Goal: Task Accomplishment & Management: Complete application form

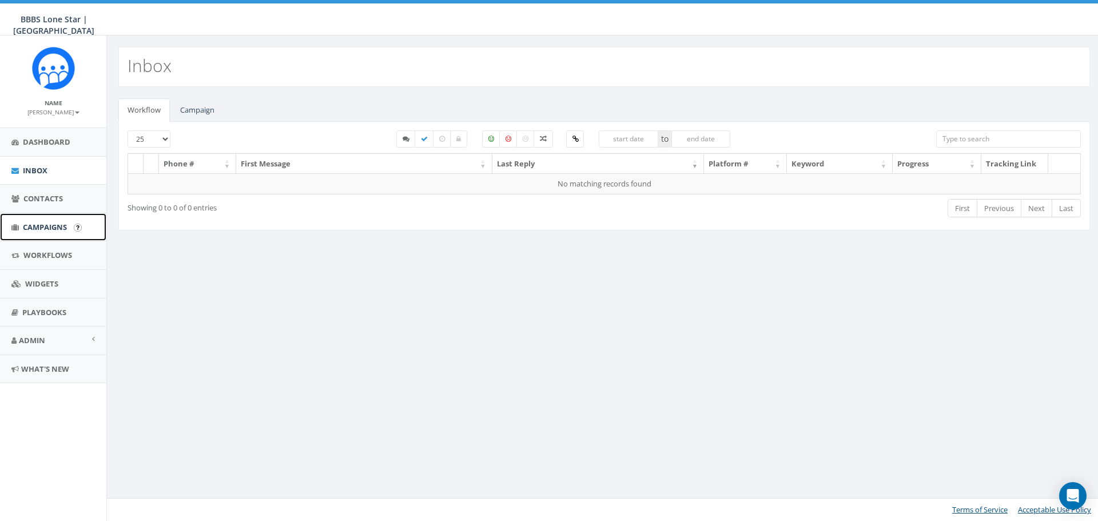
click at [52, 229] on span "Campaigns" at bounding box center [45, 227] width 44 height 10
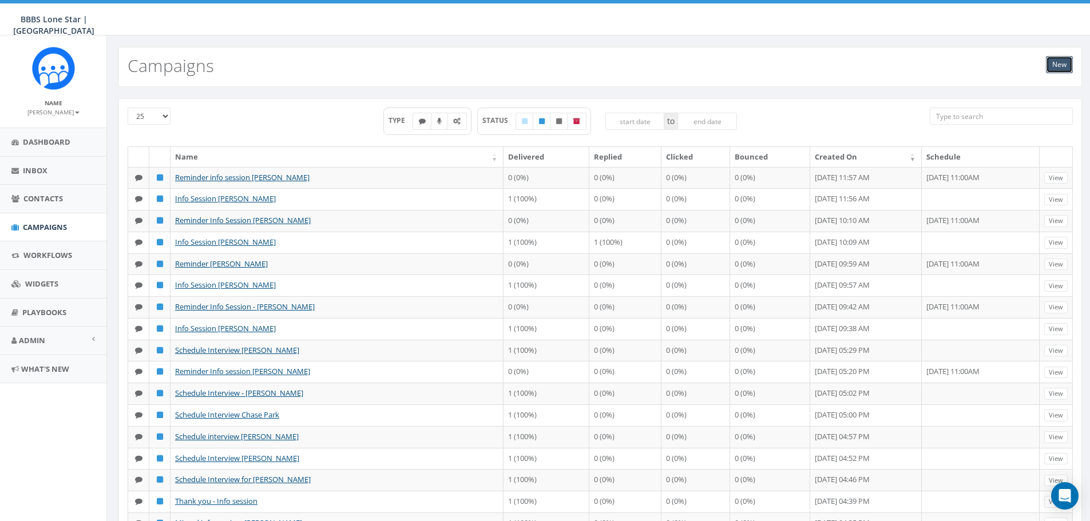
click at [1061, 64] on link "New" at bounding box center [1059, 64] width 27 height 17
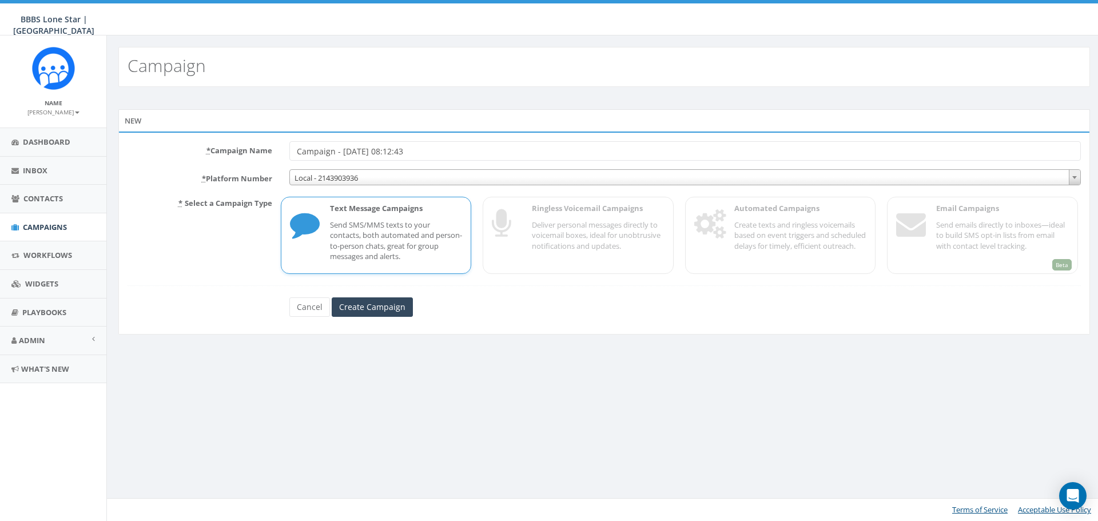
drag, startPoint x: 434, startPoint y: 150, endPoint x: 275, endPoint y: 149, distance: 158.5
click at [275, 149] on div "* Campaign Name Campaign - 08/21/2025, 08:12:43" at bounding box center [604, 150] width 971 height 19
click at [299, 153] on input "Trinity" at bounding box center [685, 150] width 792 height 19
click at [351, 148] on input "Dallas Trinity" at bounding box center [685, 150] width 792 height 19
type input "Dallas Trinity FC and Rangers Tickets"
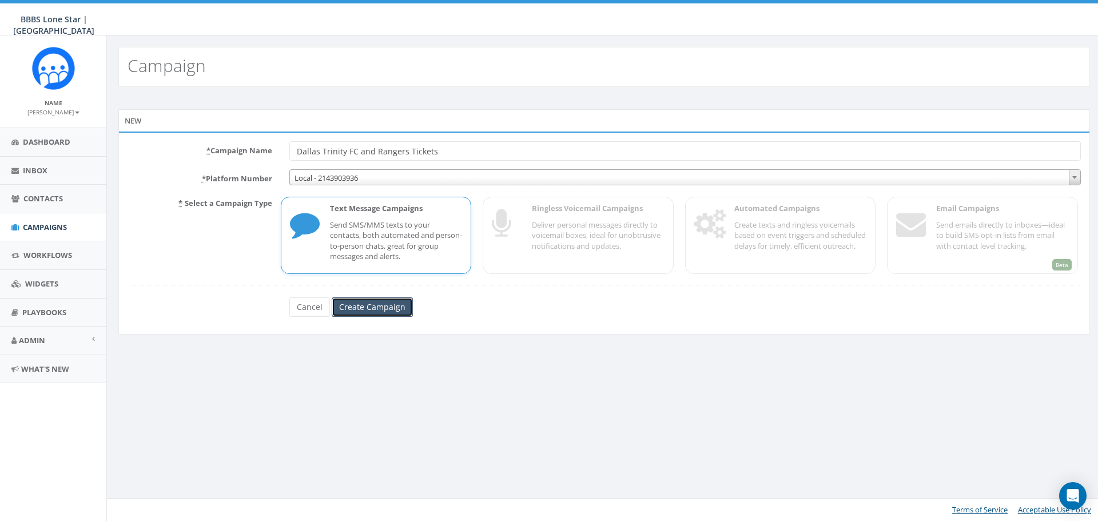
click at [370, 300] on input "Create Campaign" at bounding box center [372, 306] width 81 height 19
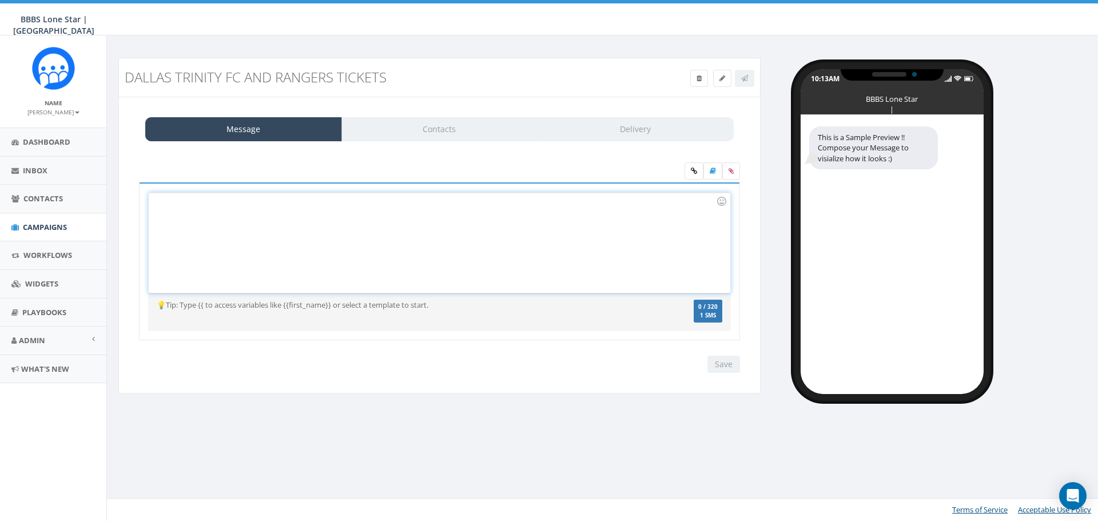
click at [292, 256] on div at bounding box center [439, 243] width 581 height 100
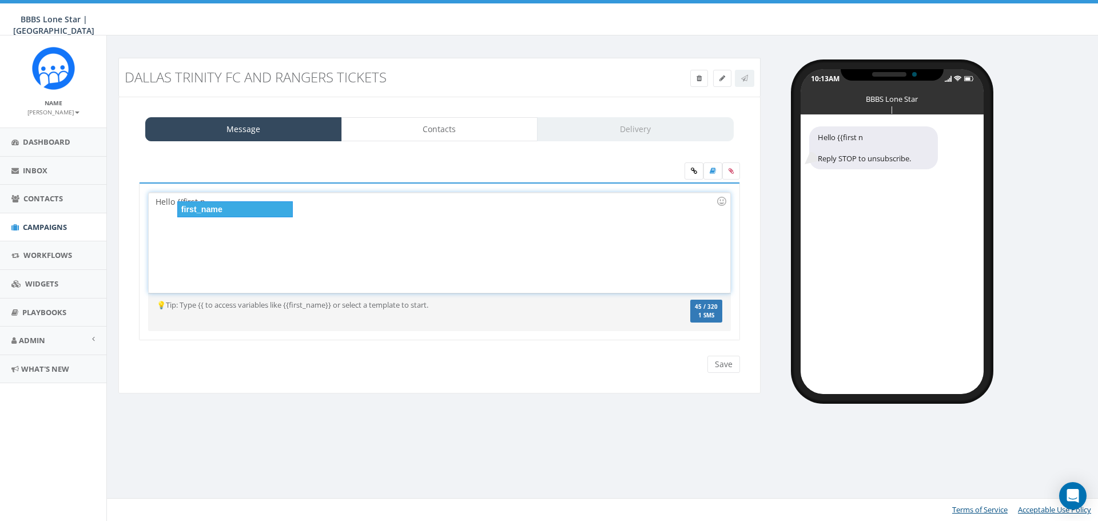
click at [247, 208] on div "first_name" at bounding box center [235, 209] width 116 height 16
click at [247, 208] on div "Hello {{first_name}} n" at bounding box center [439, 243] width 581 height 100
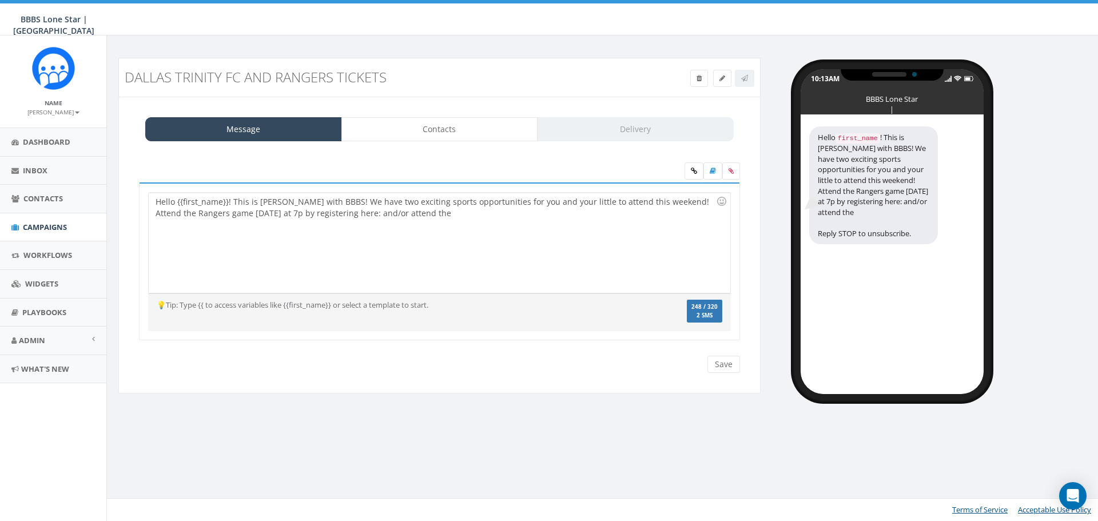
click at [482, 221] on div "Hello {{first_name}}! This is Nicole with BBBS! We have two exciting sports opp…" at bounding box center [439, 243] width 581 height 100
click at [379, 215] on div "Hello {{first_name}}! This is Nicole with BBBS! We have two exciting sports opp…" at bounding box center [439, 243] width 581 height 100
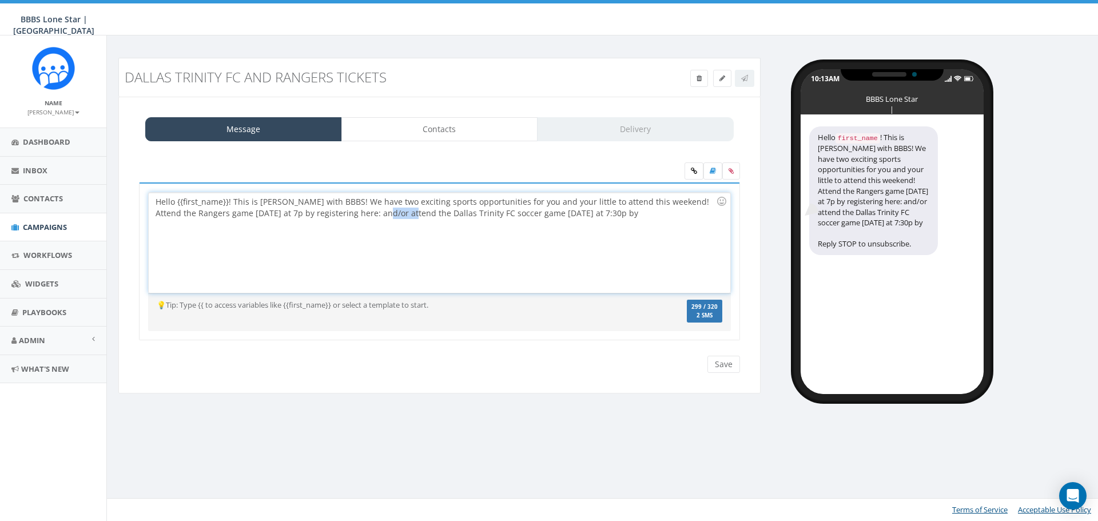
click at [379, 215] on div "Hello {{first_name}}! This is Nicole with BBBS! We have two exciting sports opp…" at bounding box center [439, 243] width 581 height 100
click at [650, 215] on div "Hello {{first_name}}! This is Nicole with BBBS! We have two exciting sports opp…" at bounding box center [439, 243] width 581 height 100
click at [347, 216] on div "Hello {{first_name}}! This is Nicole with BBBS! We have two exciting sports opp…" at bounding box center [439, 243] width 581 height 100
click at [691, 170] on icon at bounding box center [694, 171] width 6 height 7
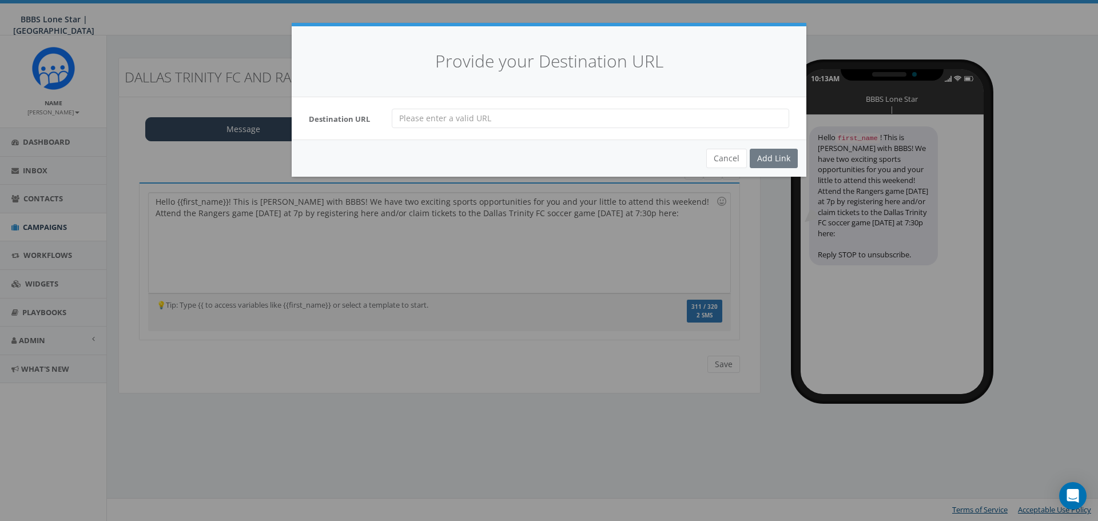
click at [448, 118] on input "url" at bounding box center [591, 118] width 398 height 19
paste input "https://forms.gle/DrG6CeakRrmRxZwg7"
type input "https://forms.gle/DrG6CeakRrmRxZwg7"
click at [772, 157] on div "Add Link" at bounding box center [774, 158] width 48 height 19
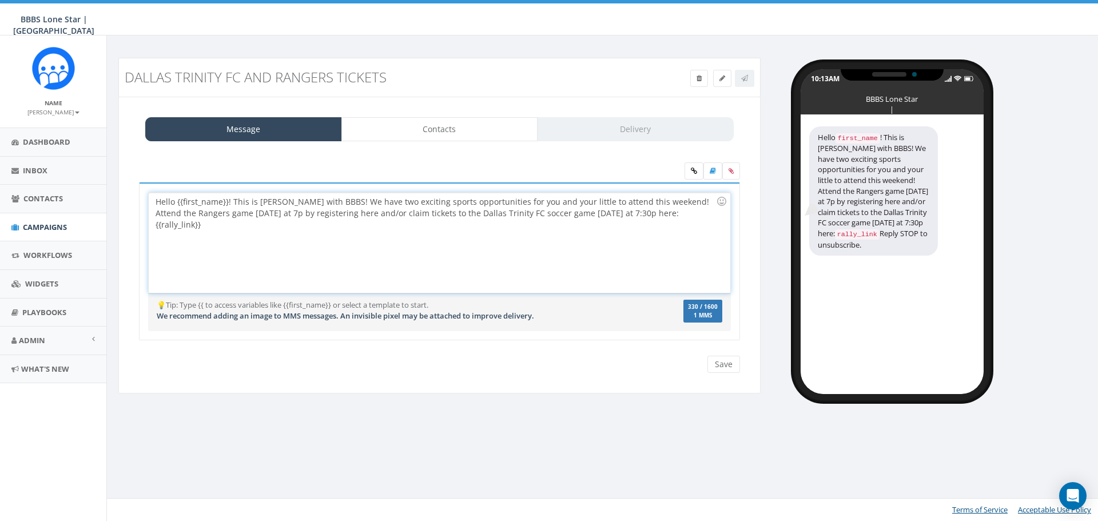
click at [328, 237] on div "Hello {{first_name}}! This is Nicole with BBBS! We have two exciting sports opp…" at bounding box center [439, 243] width 581 height 100
drag, startPoint x: 688, startPoint y: 215, endPoint x: 644, endPoint y: 217, distance: 44.7
click at [644, 217] on div "Hello {{first_name}}! This is Nicole with BBBS! We have two exciting sports opp…" at bounding box center [439, 243] width 581 height 100
copy div "{{rally_link}}"
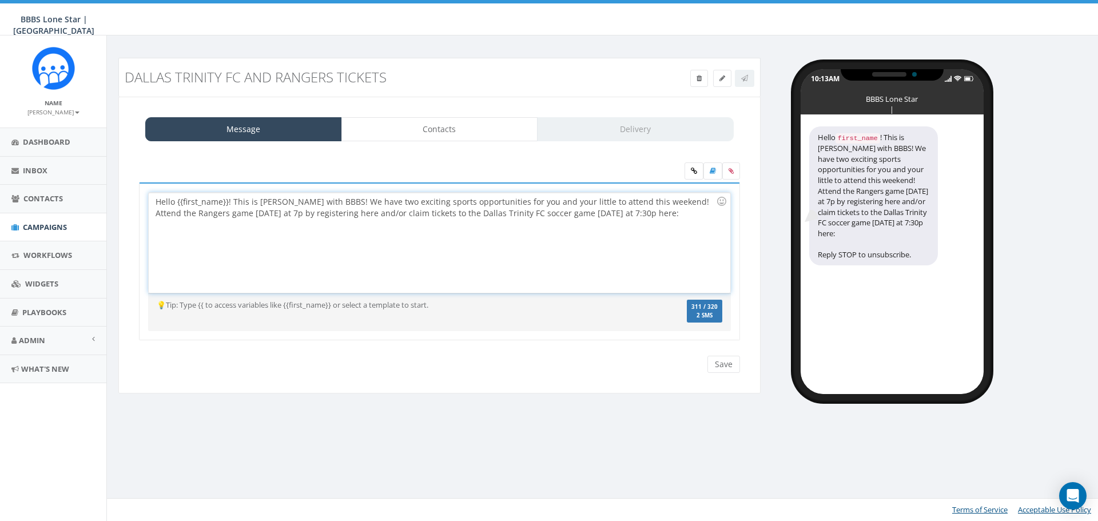
click at [345, 213] on div "Hello {{first_name}}! This is Nicole with BBBS! We have two exciting sports opp…" at bounding box center [439, 243] width 581 height 100
click at [343, 214] on div "Hello {{first_name}}! This is Nicole with BBBS! We have two exciting sports opp…" at bounding box center [439, 243] width 581 height 100
click at [340, 215] on div "Hello {{first_name}}! This is Nicole with BBBS! We have two exciting sports opp…" at bounding box center [439, 243] width 581 height 100
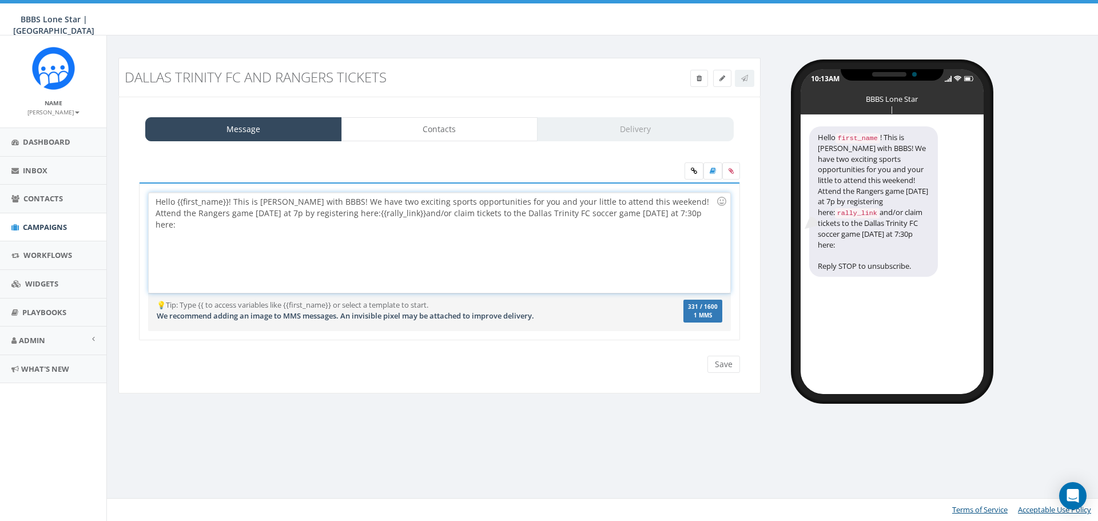
click at [708, 208] on div "Hello {{first_name}}! This is Nicole with BBBS! We have two exciting sports opp…" at bounding box center [439, 243] width 581 height 100
click at [692, 217] on div "Hello {{first_name}}! This is Nicole with BBBS! We have two exciting sports opp…" at bounding box center [439, 243] width 581 height 100
click at [694, 169] on icon at bounding box center [694, 171] width 6 height 7
click at [701, 217] on div "Hello {{first_name}}! This is Nicole with BBBS! We have two exciting sports opp…" at bounding box center [439, 243] width 581 height 100
click at [695, 176] on link at bounding box center [694, 170] width 19 height 17
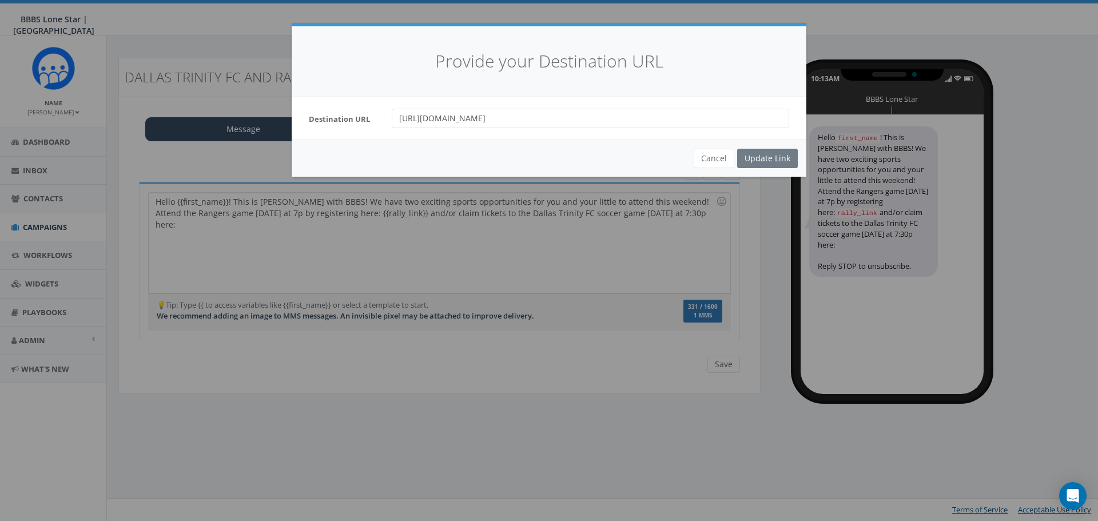
drag, startPoint x: 584, startPoint y: 115, endPoint x: 237, endPoint y: 102, distance: 346.9
click at [237, 102] on div "Provide your Destination URL Destination URL https://forms.gle/DrG6CeakRrmRxZwg…" at bounding box center [549, 260] width 1098 height 521
paste input "airparktix.evenue.net/promotions/event/USLS25/DTFCGM1/TWODTFC25"
type input "https://fairparktix.evenue.net/promotions/event/USLS25/DTFCGM1/TWODTFC25"
click at [717, 162] on button "Cancel" at bounding box center [714, 158] width 41 height 19
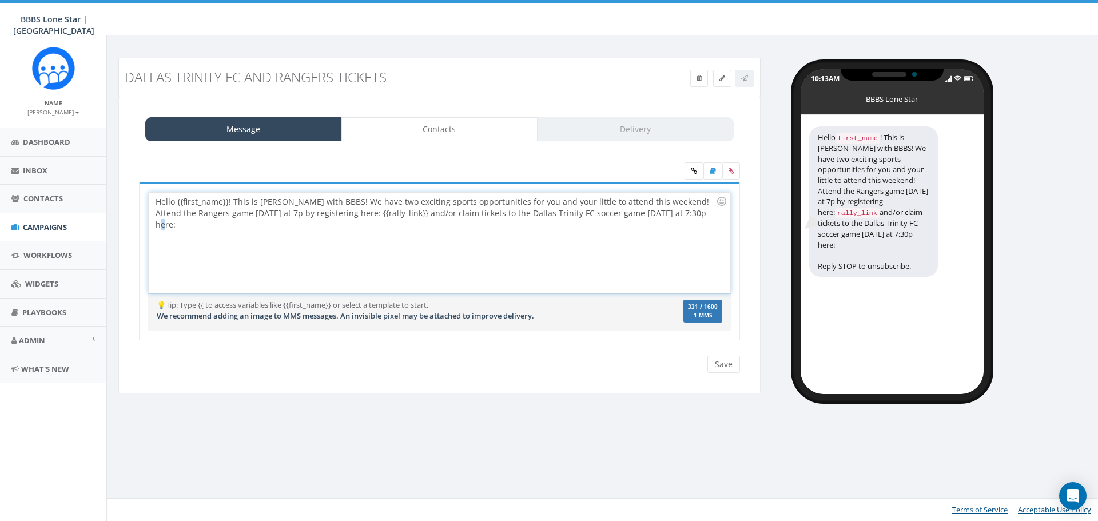
click at [689, 218] on div "Hello {{first_name}}! This is Nicole with BBBS! We have two exciting sports opp…" at bounding box center [439, 243] width 581 height 100
click at [685, 217] on div "Hello {{first_name}}! This is Nicole with BBBS! We have two exciting sports opp…" at bounding box center [439, 243] width 581 height 100
click at [693, 215] on div "Hello {{first_name}}! This is Nicole with BBBS! We have two exciting sports opp…" at bounding box center [439, 243] width 581 height 100
click at [691, 216] on div "Hello {{first_name}}! This is Nicole with BBBS! We have two exciting sports opp…" at bounding box center [439, 243] width 581 height 100
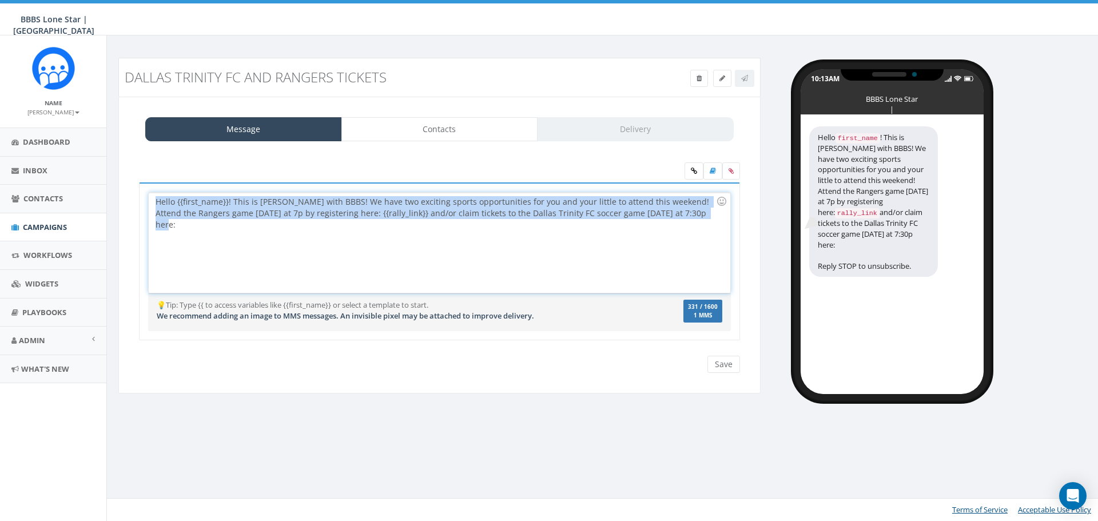
drag, startPoint x: 691, startPoint y: 216, endPoint x: 132, endPoint y: 201, distance: 559.1
click at [132, 201] on div "Hello {{first_name}}! This is Nicole with BBBS! We have two exciting sports opp…" at bounding box center [439, 268] width 618 height 173
copy div "Hello {{first_name}}! This is Nicole with BBBS! We have two exciting sports opp…"
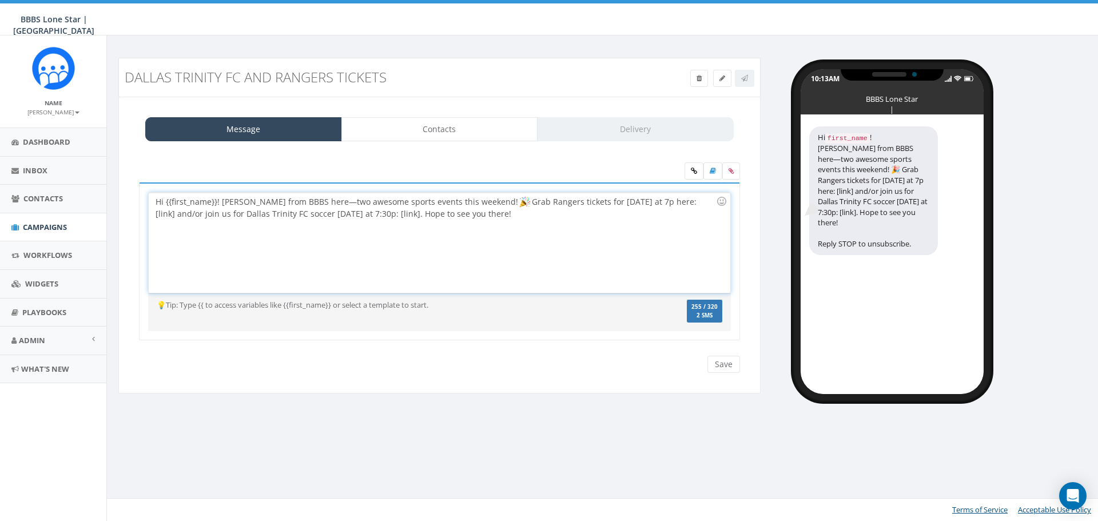
click at [353, 216] on div "Hi {{first_name}}! Nicole from BBBS here—two awesome sports events this weekend…" at bounding box center [439, 243] width 581 height 100
drag, startPoint x: 667, startPoint y: 206, endPoint x: 649, endPoint y: 207, distance: 18.3
click at [649, 207] on div "Hi {{first_name}}! Nicole from BBBS here—two awesome sports events this weekend…" at bounding box center [439, 243] width 581 height 100
click at [287, 227] on div "rally_link" at bounding box center [256, 230] width 116 height 16
drag, startPoint x: 397, startPoint y: 215, endPoint x: 380, endPoint y: 217, distance: 16.7
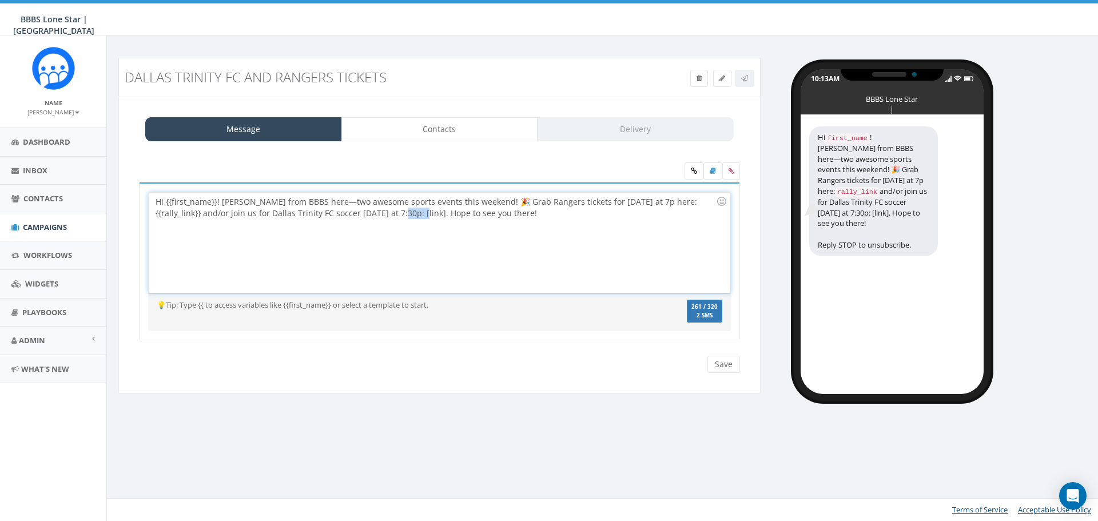
click at [380, 217] on div "Hi {{first_name}}! Nicole from BBBS here—two awesome sports events this weekend…" at bounding box center [439, 243] width 581 height 100
drag, startPoint x: 693, startPoint y: 205, endPoint x: 646, endPoint y: 206, distance: 46.9
click at [646, 206] on div "Hi {{first_name}}! Nicole from BBBS here—two awesome sports events this weekend…" at bounding box center [439, 243] width 581 height 100
copy div "{rally_link}} a"
click at [379, 215] on div "Hi {{first_name}}! Nicole from BBBS here—two awesome sports events this weekend…" at bounding box center [439, 243] width 581 height 100
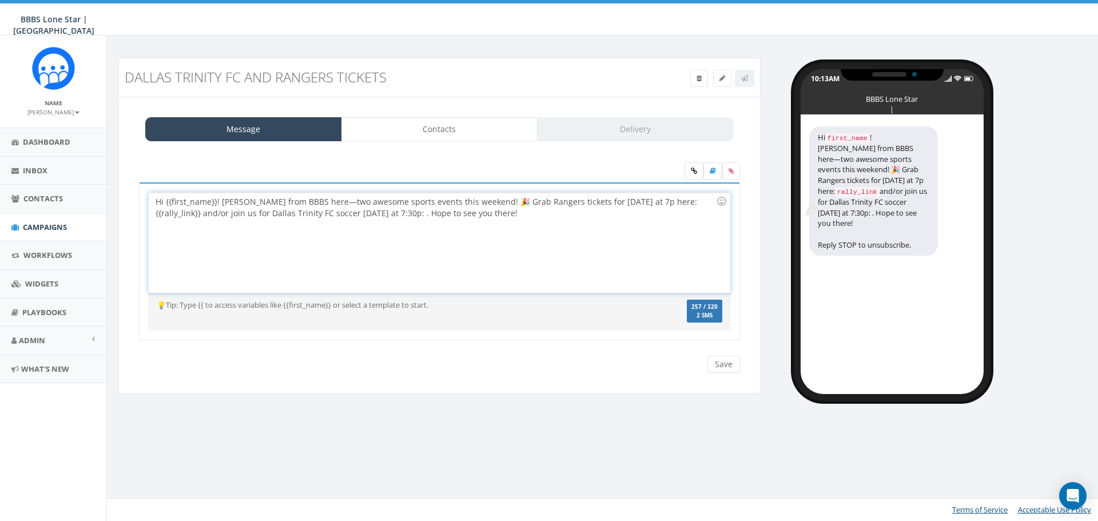
click at [381, 216] on div "Hi {{first_name}}! Nicole from BBBS here—two awesome sports events this weekend…" at bounding box center [439, 243] width 581 height 100
click at [380, 216] on div "Hi {{first_name}}! Nicole from BBBS here—two awesome sports events this weekend…" at bounding box center [439, 243] width 581 height 100
drag, startPoint x: 691, startPoint y: 204, endPoint x: 645, endPoint y: 205, distance: 45.2
click at [645, 205] on div "Hi {{first_name}}! Nicole from BBBS here—two awesome sports events this weekend…" at bounding box center [439, 243] width 581 height 100
click at [650, 202] on div "Hi {{first_name}}! Nicole from BBBS here—two awesome sports events this weekend…" at bounding box center [439, 243] width 581 height 100
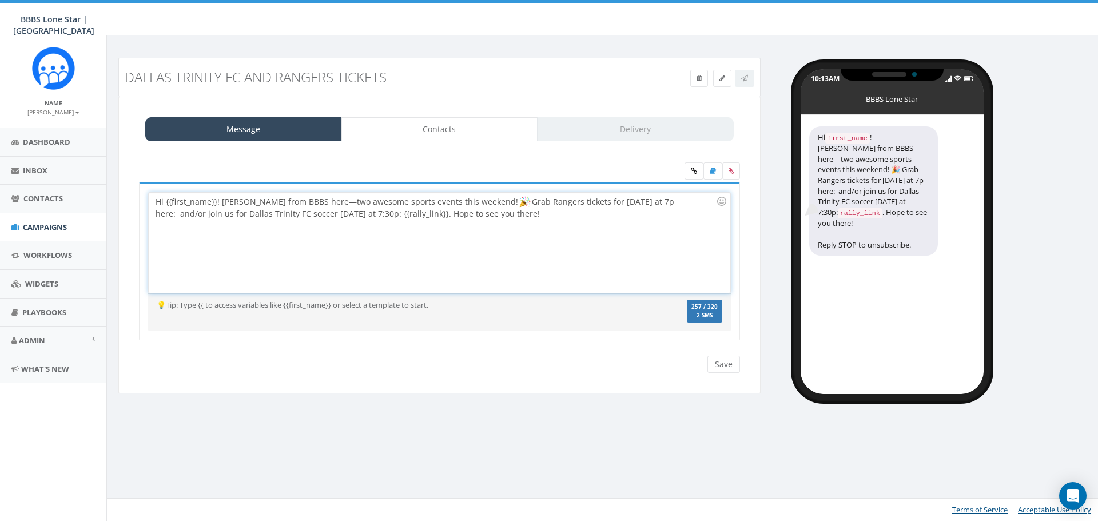
click at [646, 204] on div "Hi {{first_name}}! Nicole from BBBS here—two awesome sports events this weekend…" at bounding box center [439, 243] width 581 height 100
click at [649, 204] on div "Hi {{first_name}}! Nicole from BBBS here—two awesome sports events this weekend…" at bounding box center [439, 243] width 581 height 100
click at [626, 202] on div "Hi {{first_name}}! Nicole from BBBS here—two awesome sports events this weekend…" at bounding box center [439, 243] width 581 height 100
click at [542, 217] on div "Hi {{first_name}}! Nicole from BBBS here—two awesome sports events this weekend…" at bounding box center [439, 243] width 581 height 100
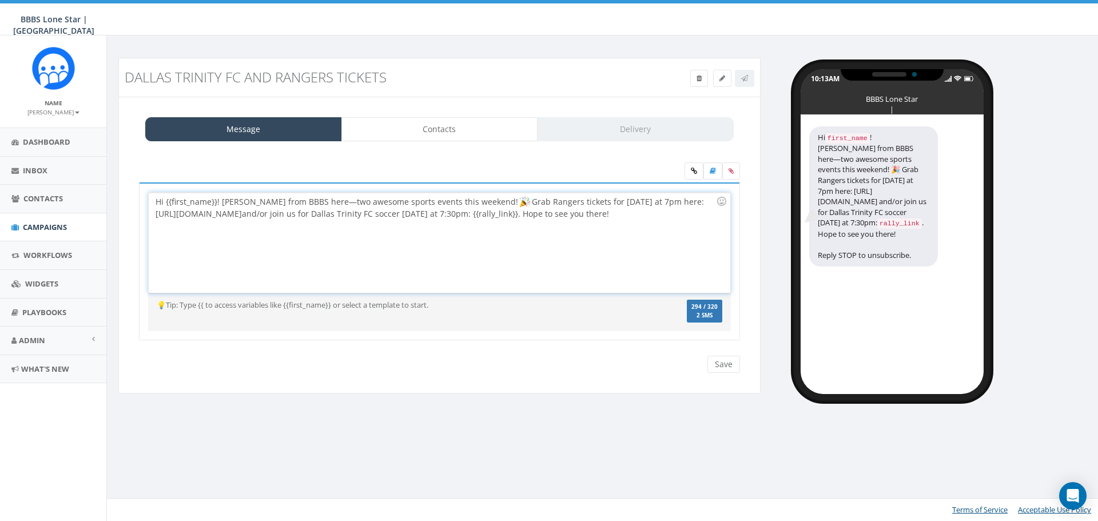
click at [695, 218] on div "Hi {{first_name}}! Nicole from BBBS here—two awesome sports events this weekend…" at bounding box center [439, 243] width 581 height 100
click at [599, 215] on div "Hi {{first_name}}! Nicole from BBBS here—two awesome sports events this weekend…" at bounding box center [439, 243] width 581 height 100
click at [691, 172] on icon at bounding box center [694, 171] width 6 height 7
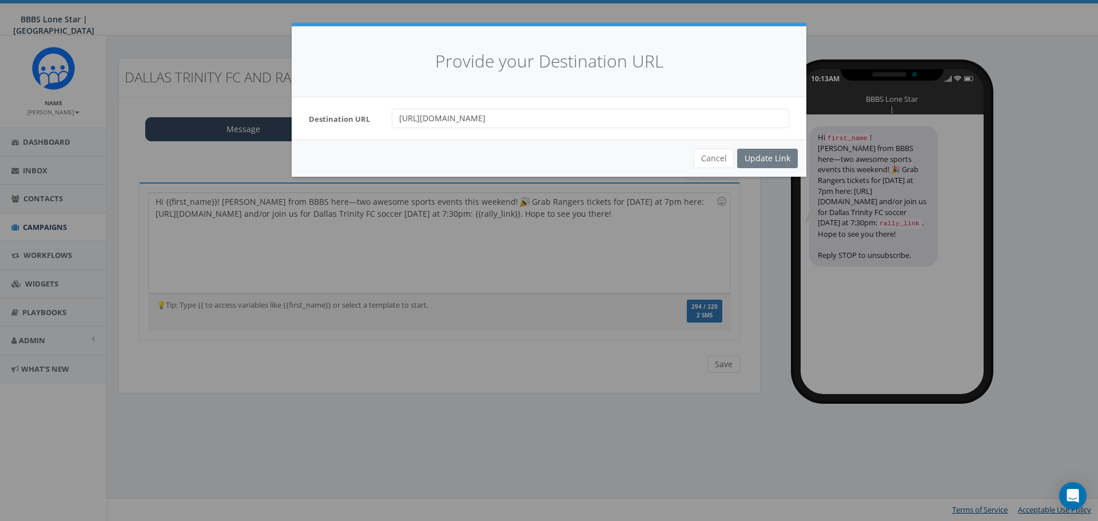
drag, startPoint x: 591, startPoint y: 118, endPoint x: 314, endPoint y: 144, distance: 278.6
click at [315, 144] on div "Provide your Destination URL Destination URL https://forms.gle/DrG6CeakRrmRxZwg…" at bounding box center [549, 101] width 515 height 150
paste input "airparktix.evenue.net/promotions/event/USLS25/DTFCGM1/TWODTFC25"
type input "https://fairparktix.evenue.net/promotions/event/USLS25/DTFCGM1/TWODTFC25"
click at [763, 161] on div "Update Link" at bounding box center [767, 158] width 61 height 19
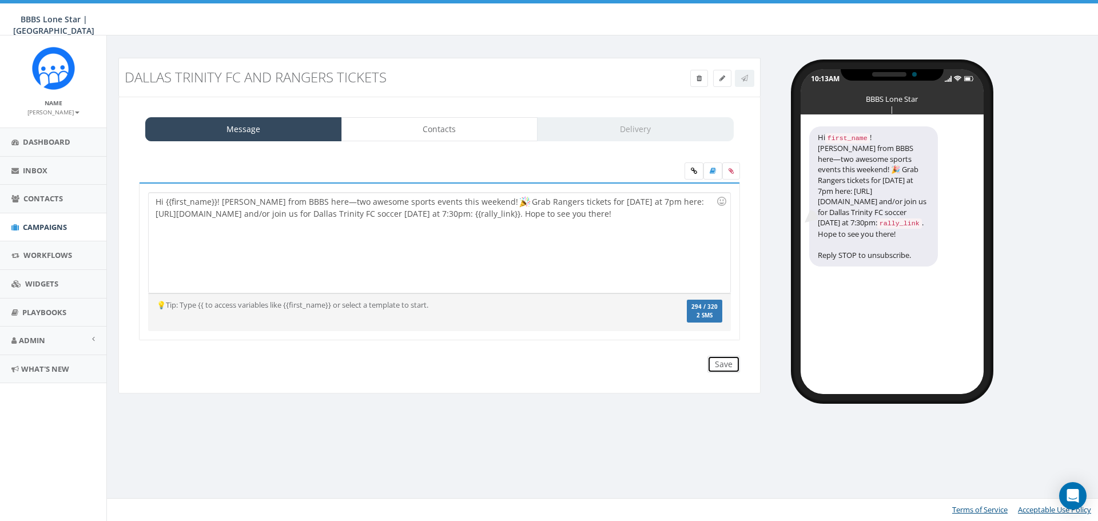
click at [727, 367] on input "Save" at bounding box center [724, 364] width 33 height 17
click at [742, 79] on icon at bounding box center [744, 78] width 7 height 7
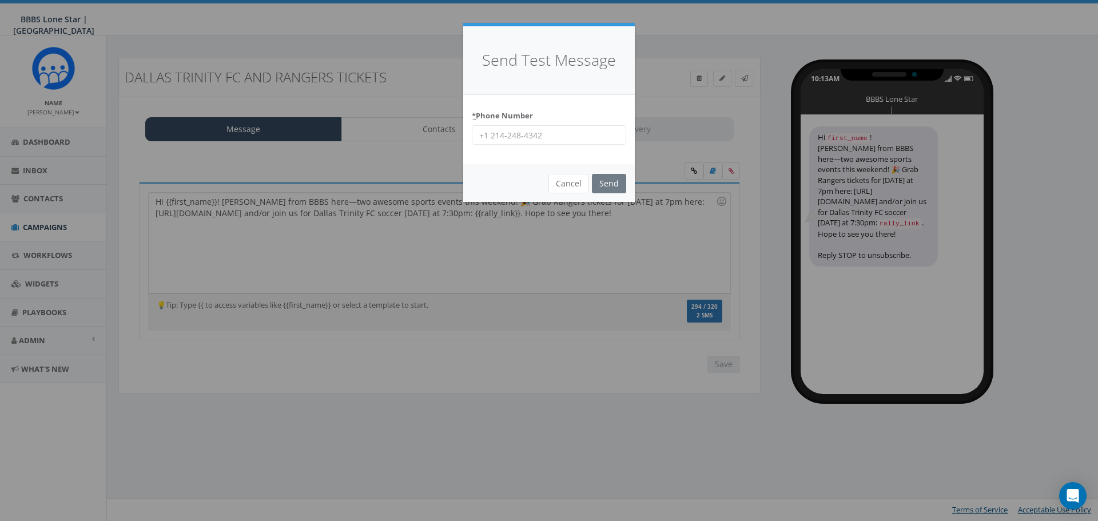
click at [561, 146] on div "* Phone Number" at bounding box center [549, 130] width 172 height 70
click at [559, 134] on input "* Phone Number" at bounding box center [549, 134] width 154 height 19
type input "4692484377"
click at [600, 186] on input "Send" at bounding box center [609, 183] width 34 height 19
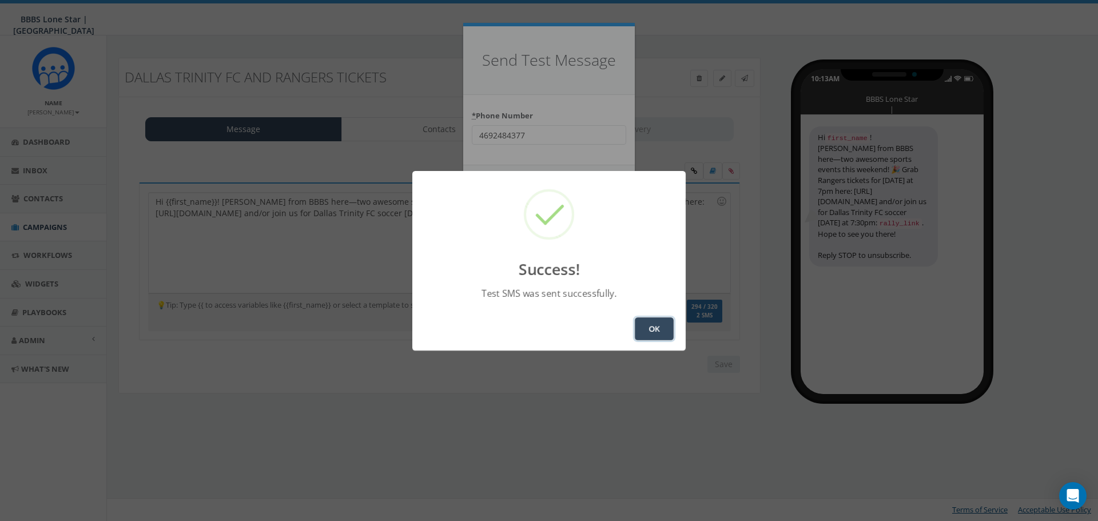
click at [648, 319] on button "OK" at bounding box center [654, 329] width 39 height 23
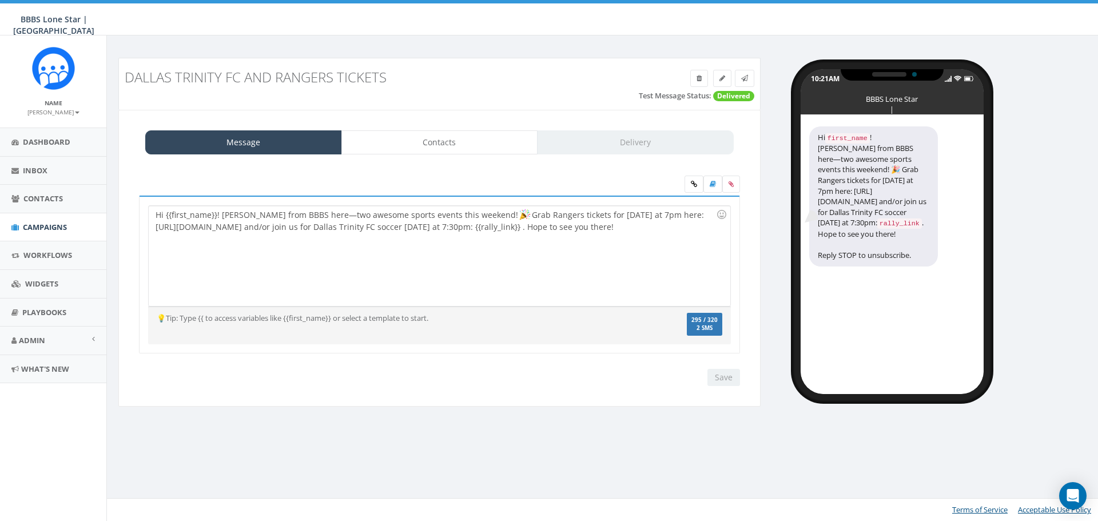
click at [580, 229] on div "Hi {{first_name}}! Nicole from BBBS here—two awesome sports events this weekend…" at bounding box center [439, 256] width 581 height 100
click at [592, 252] on div "Hi {{first_name}}! Nicole from BBBS here—two awesome sports events this weekend…" at bounding box center [439, 256] width 581 height 100
click at [720, 380] on input "Save" at bounding box center [724, 377] width 33 height 17
drag, startPoint x: 605, startPoint y: 227, endPoint x: 664, endPoint y: 229, distance: 59.0
click at [664, 229] on div "Hi {{first_name}}! Nicole from BBBS here—two awesome sports events this weekend…" at bounding box center [439, 256] width 581 height 100
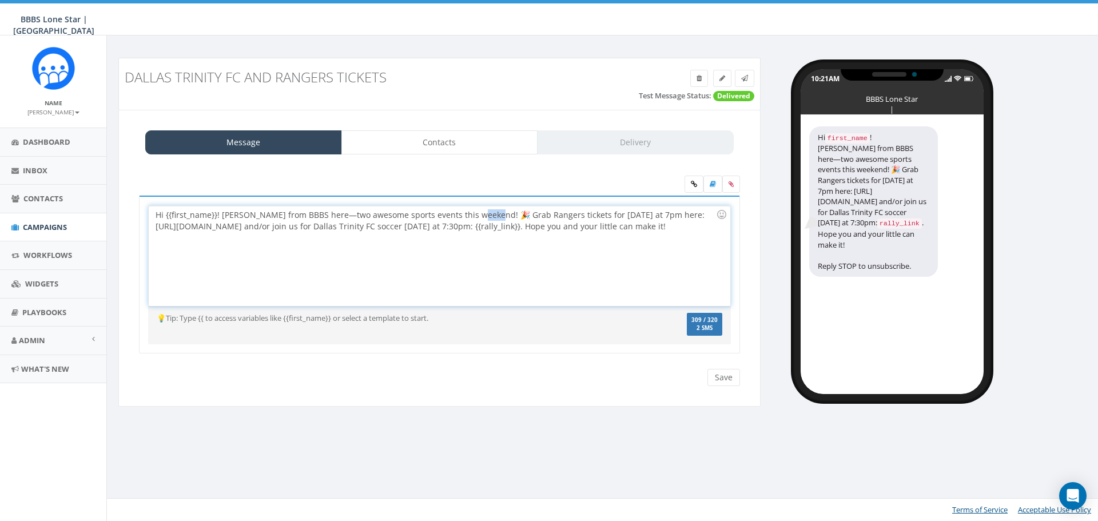
drag, startPoint x: 487, startPoint y: 212, endPoint x: 472, endPoint y: 214, distance: 15.0
click at [472, 214] on div "Hi {{first_name}}! Nicole from BBBS here—two awesome sports events this weekend…" at bounding box center [439, 256] width 581 height 100
click at [488, 219] on div "Hi {{first_name}}! Nicole from BBBS here—two awesome sports events this weekend…" at bounding box center [439, 256] width 581 height 100
click at [445, 245] on div "Hi {{first_name}}! Nicole from BBBS here—two awesome sports events this weekend…" at bounding box center [439, 256] width 581 height 100
click at [724, 379] on input "Save" at bounding box center [724, 377] width 33 height 17
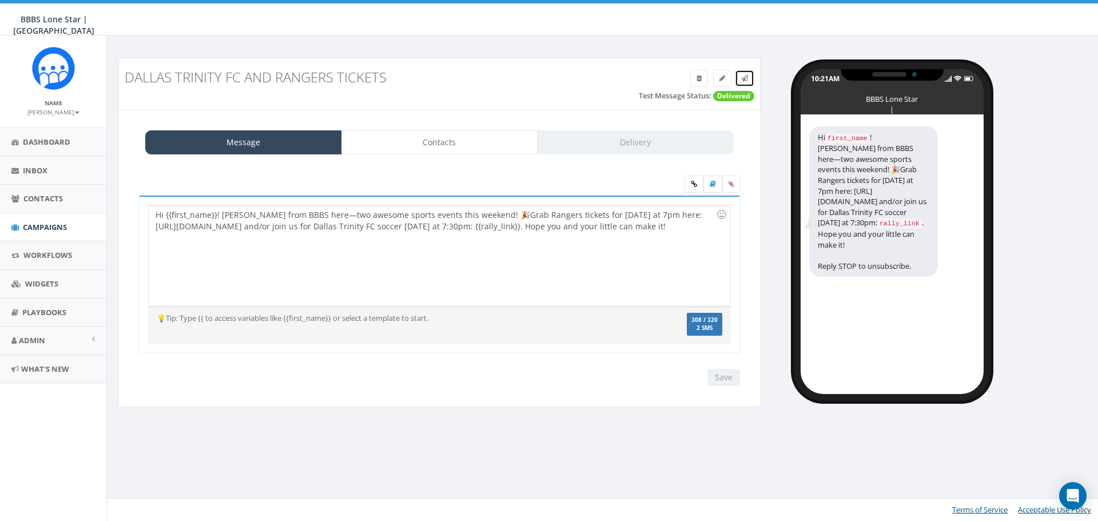
click at [751, 86] on link at bounding box center [744, 78] width 19 height 17
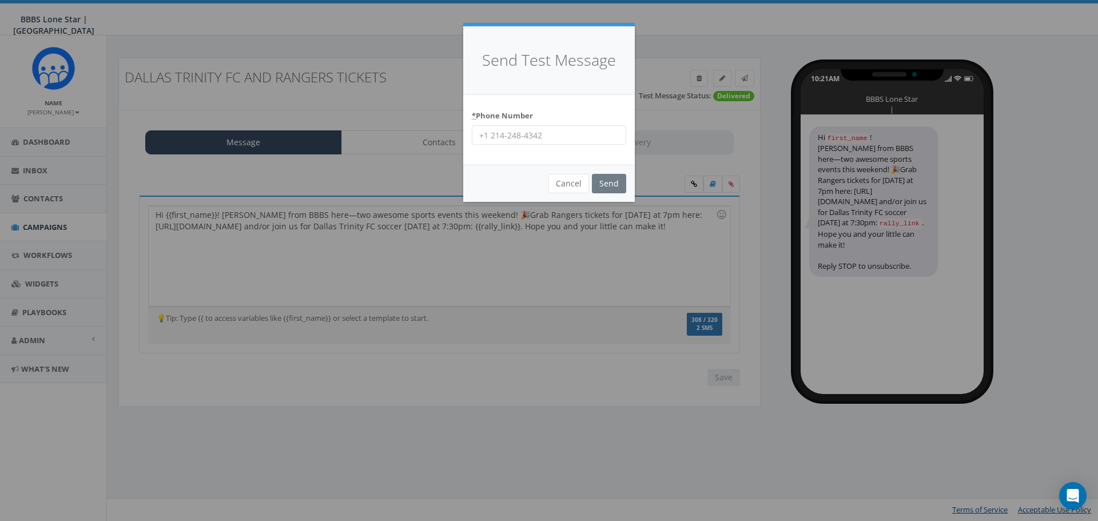
click at [553, 130] on input "* Phone Number" at bounding box center [549, 134] width 154 height 19
type input "4692484377"
click at [601, 182] on input "Send" at bounding box center [609, 183] width 34 height 19
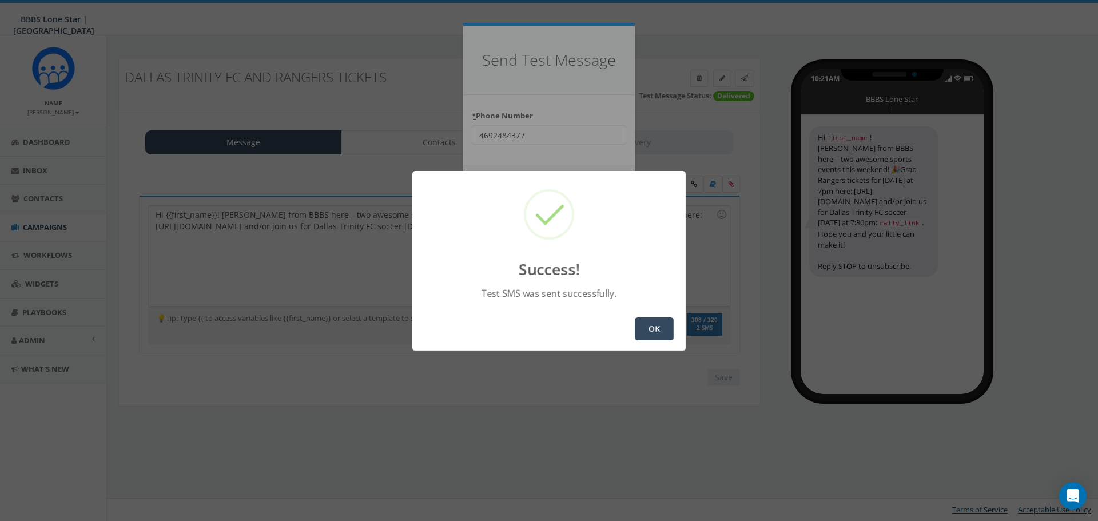
click at [634, 323] on div "OK" at bounding box center [548, 328] width 273 height 43
click at [642, 324] on button "OK" at bounding box center [654, 329] width 39 height 23
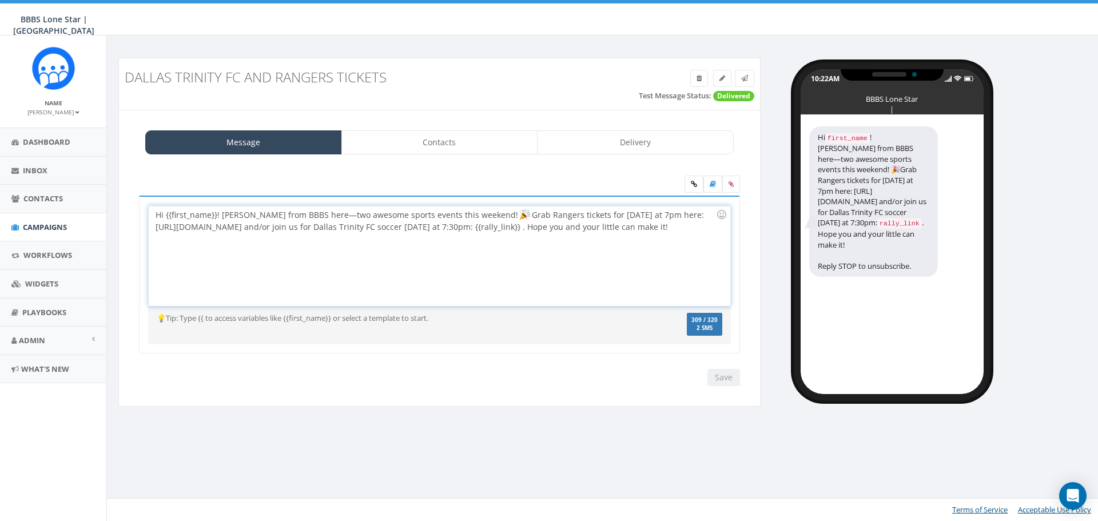
click at [582, 228] on div "Hi {{first_name}}! Nicole from BBBS here—two awesome sports events this weekend…" at bounding box center [439, 256] width 581 height 100
click at [580, 231] on div "Hi {{first_name}}! Nicole from BBBS here—two awesome sports events this weekend…" at bounding box center [439, 256] width 581 height 100
click at [728, 383] on input "Save" at bounding box center [724, 377] width 33 height 17
click at [585, 229] on div "Hi {{first_name}}! Nicole from BBBS here—two awesome sports events this weekend…" at bounding box center [439, 256] width 581 height 100
click at [728, 387] on div "Hi {{first_name}}! Nicole from BBBS here—two awesome sports events this weekend…" at bounding box center [440, 281] width 624 height 234
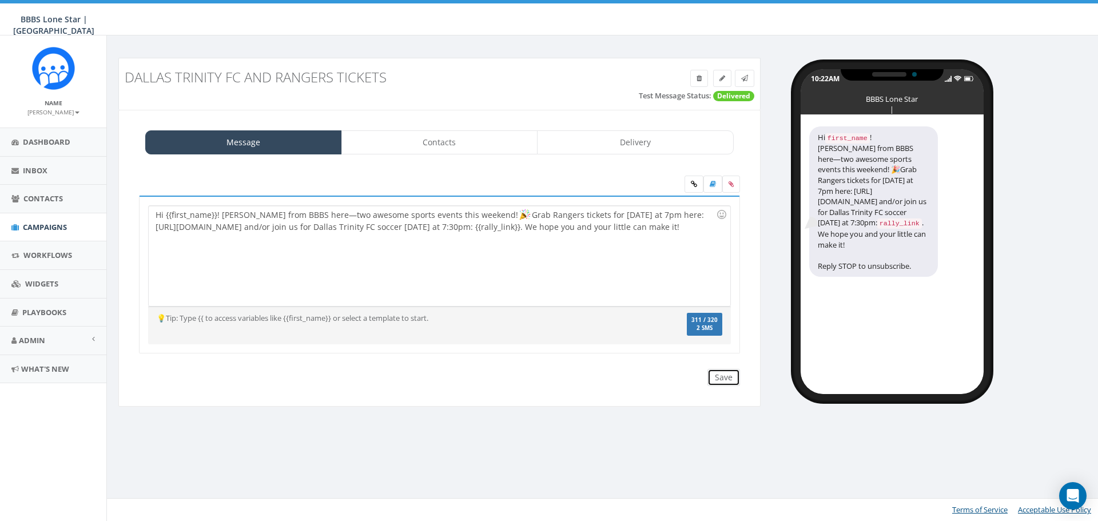
click at [726, 375] on input "Save" at bounding box center [724, 377] width 33 height 17
click at [745, 77] on icon at bounding box center [744, 78] width 7 height 7
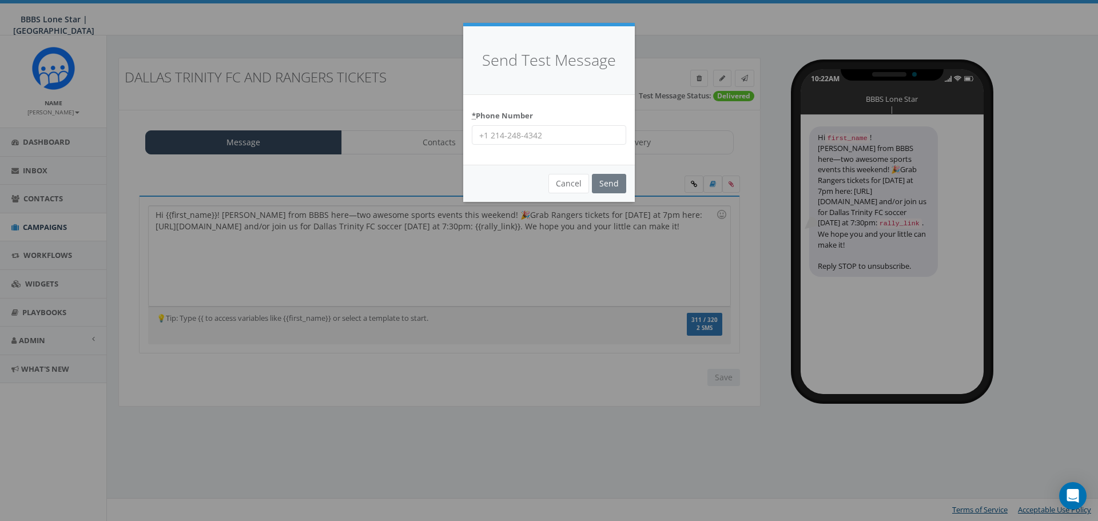
click at [569, 124] on div "* Phone Number" at bounding box center [549, 125] width 154 height 39
drag, startPoint x: 565, startPoint y: 130, endPoint x: 564, endPoint y: 140, distance: 9.2
click at [565, 130] on input "* Phone Number" at bounding box center [549, 134] width 154 height 19
type input "4692484377"
click at [618, 183] on input "Send" at bounding box center [609, 183] width 34 height 19
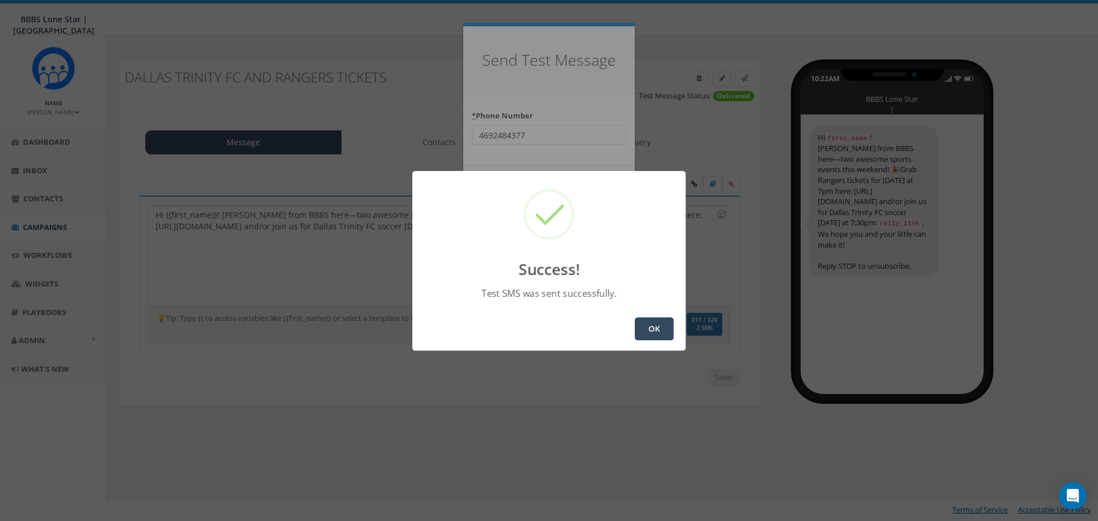
click at [641, 328] on button "OK" at bounding box center [654, 329] width 39 height 23
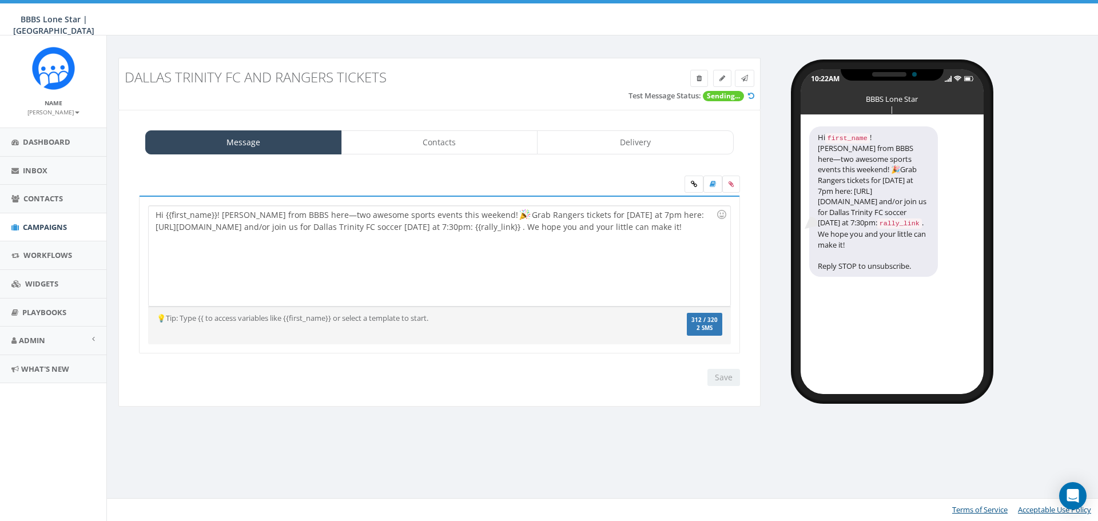
click at [582, 232] on div "Hi {{first_name}}! [PERSON_NAME] from BBBS here—two awesome sports events this …" at bounding box center [439, 256] width 581 height 100
click at [581, 232] on div "Hi {{first_name}}! [PERSON_NAME] from BBBS here—two awesome sports events this …" at bounding box center [439, 256] width 581 height 100
click at [717, 376] on input "Save" at bounding box center [724, 377] width 33 height 17
click at [744, 78] on icon at bounding box center [744, 78] width 7 height 7
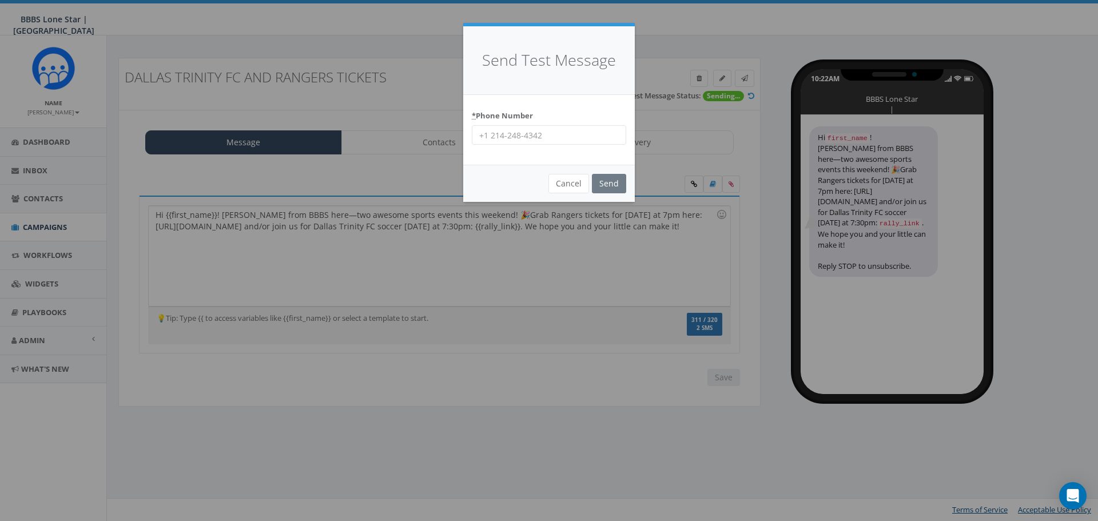
click at [576, 133] on input "* Phone Number" at bounding box center [549, 134] width 154 height 19
type input "4692484377"
click at [612, 185] on input "Send" at bounding box center [609, 183] width 34 height 19
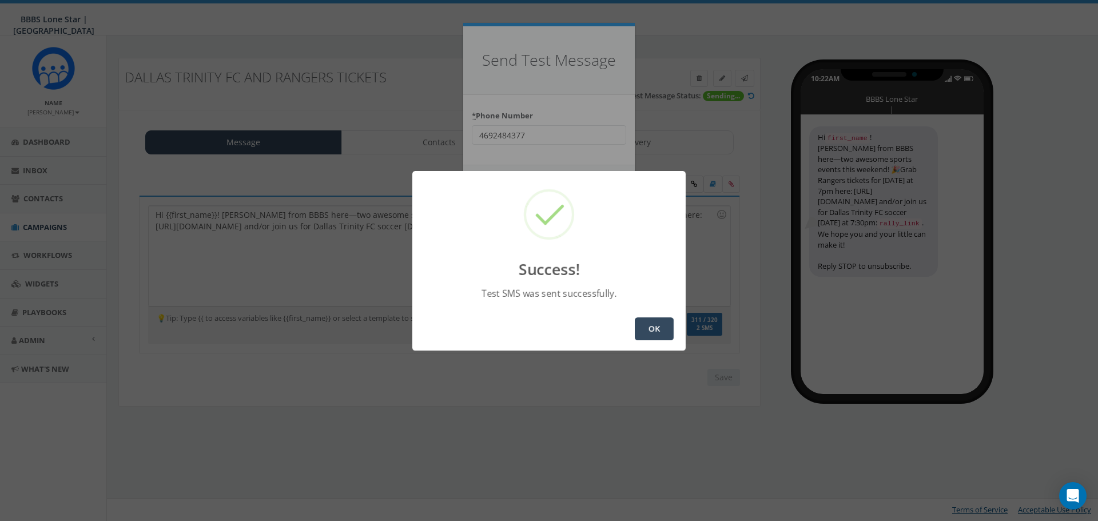
click at [661, 325] on button "OK" at bounding box center [654, 329] width 39 height 23
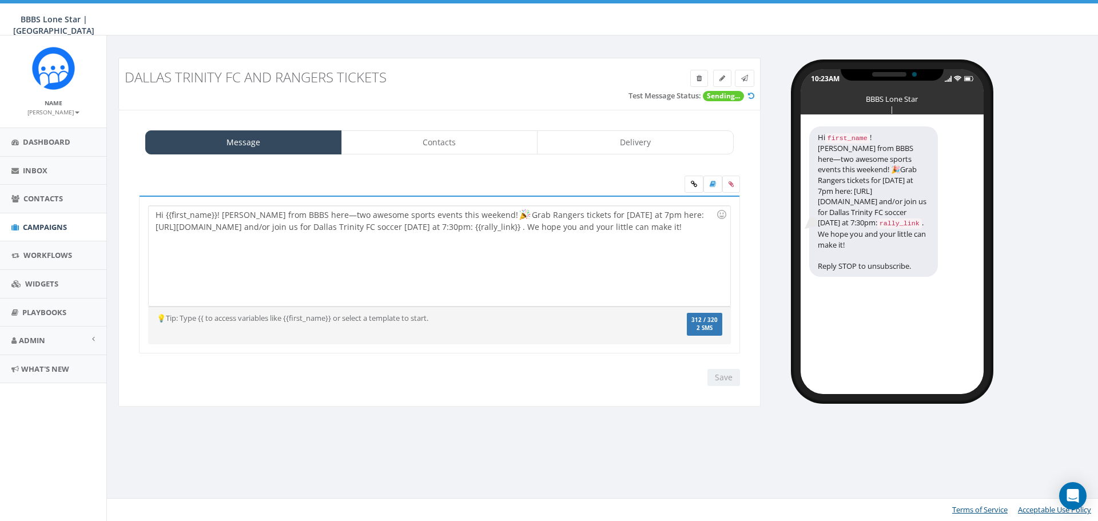
click at [324, 242] on div "Hi {{first_name}}! Nicole from BBBS here—two awesome sports events this weekend…" at bounding box center [439, 256] width 581 height 100
click at [424, 149] on link "Contacts" at bounding box center [440, 142] width 197 height 24
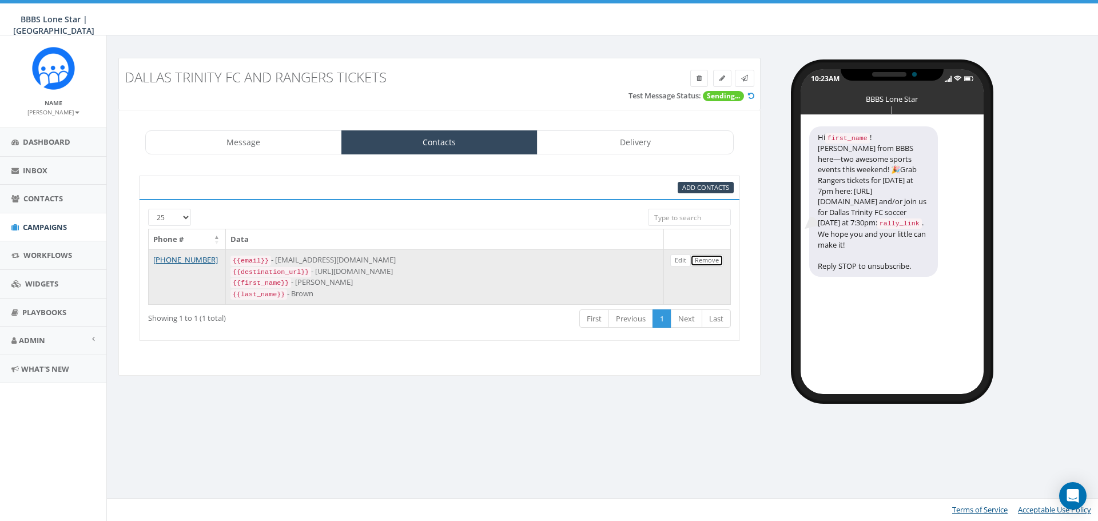
click at [701, 262] on link "Remove" at bounding box center [707, 261] width 33 height 12
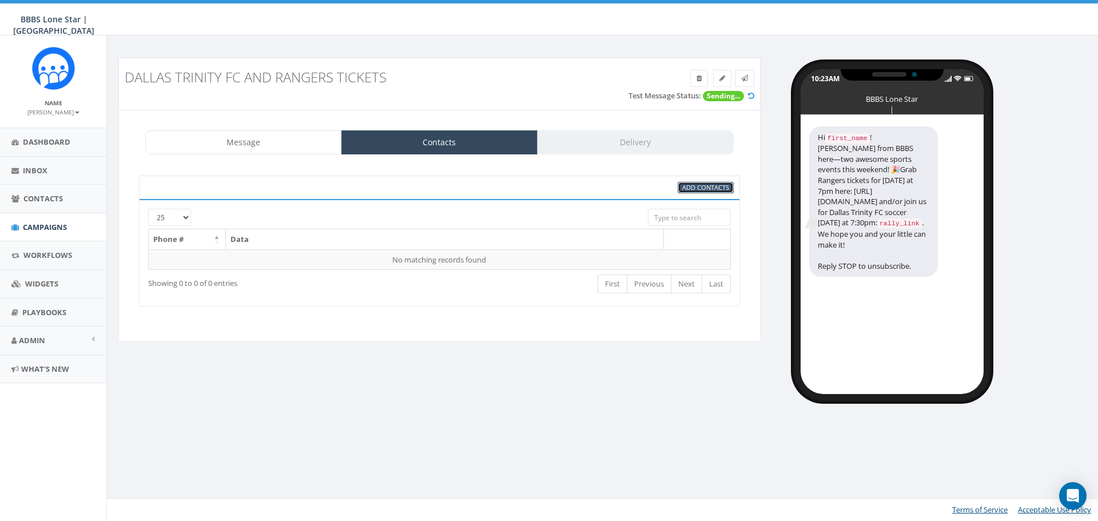
click at [725, 187] on span "Add Contacts" at bounding box center [706, 187] width 47 height 9
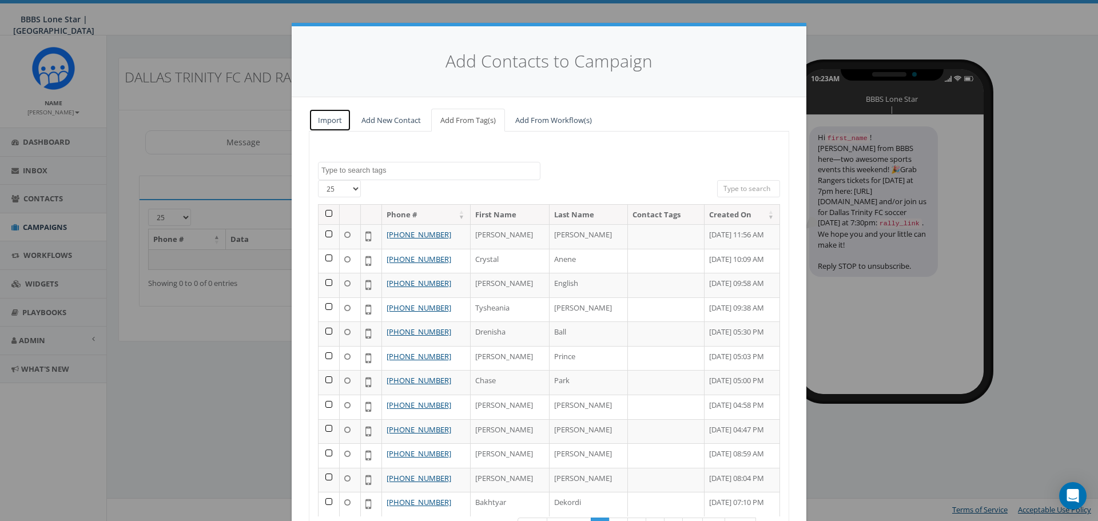
click at [321, 122] on link "Import" at bounding box center [330, 120] width 42 height 23
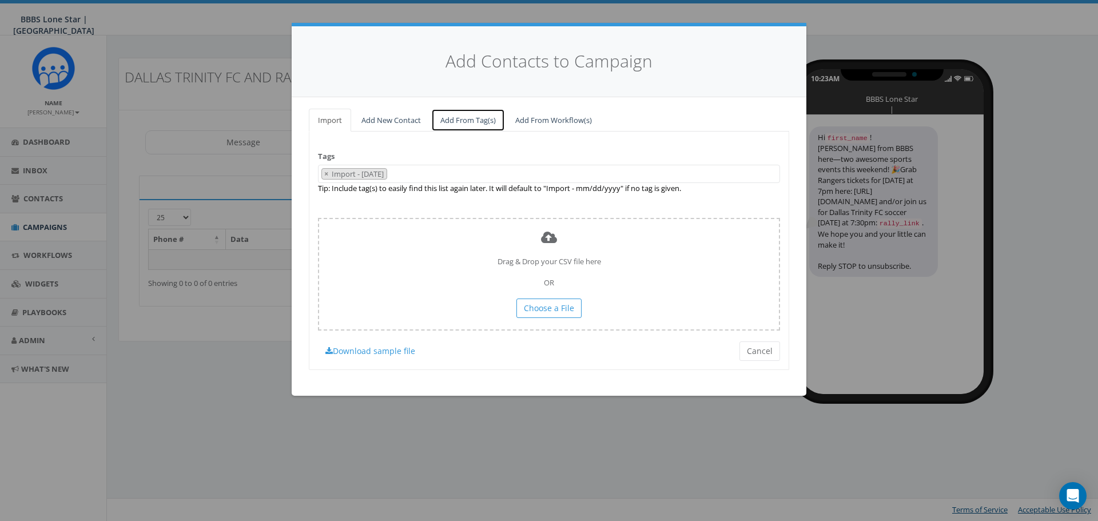
click at [481, 124] on link "Add From Tag(s)" at bounding box center [468, 120] width 74 height 23
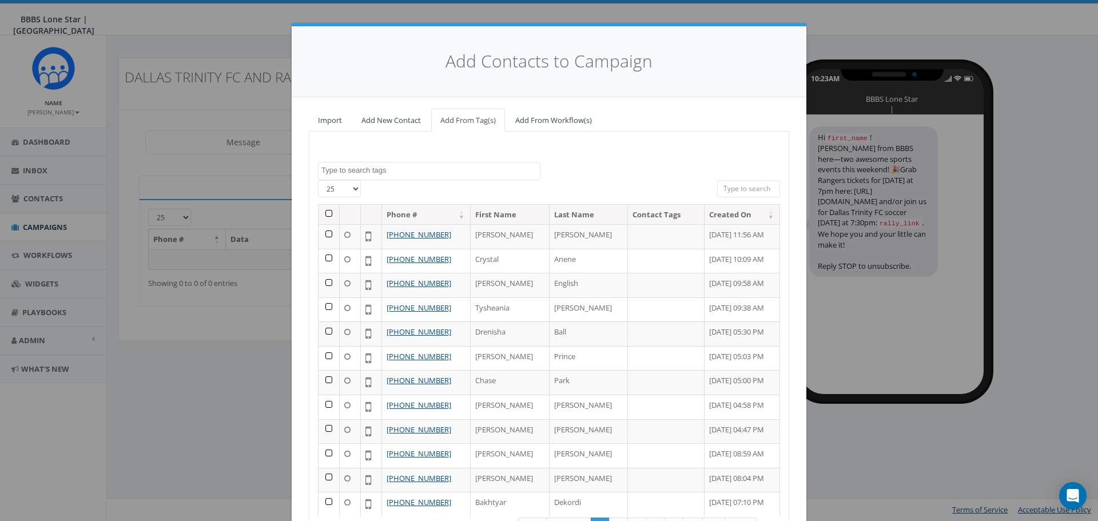
click at [407, 172] on textarea "Search" at bounding box center [431, 170] width 219 height 10
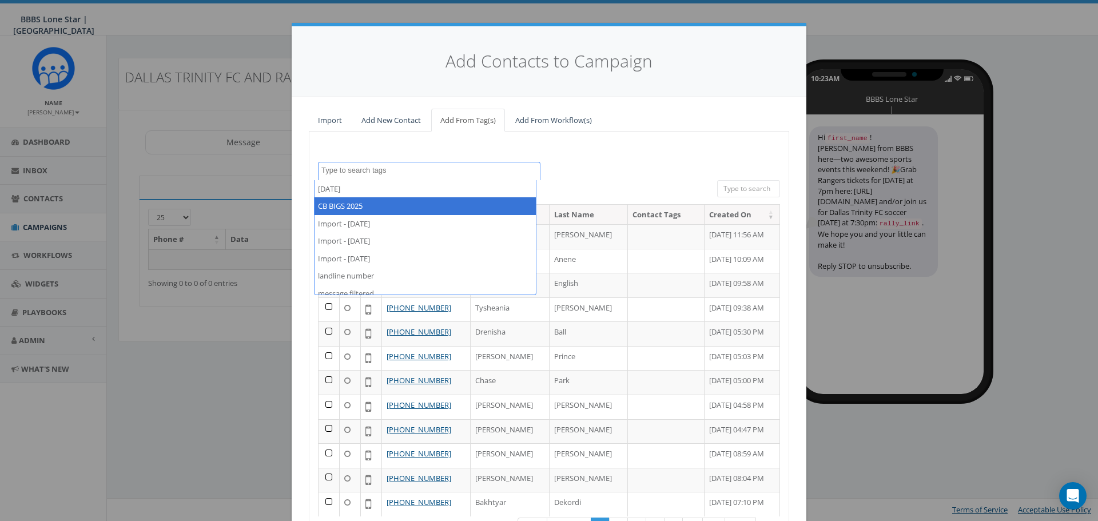
select select "CB BIGS 2025"
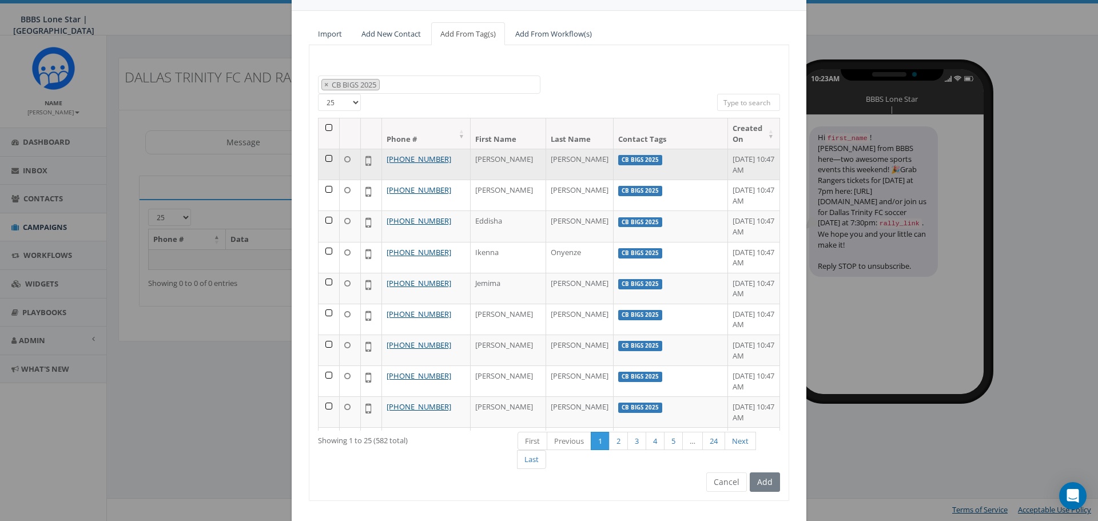
scroll to position [109, 0]
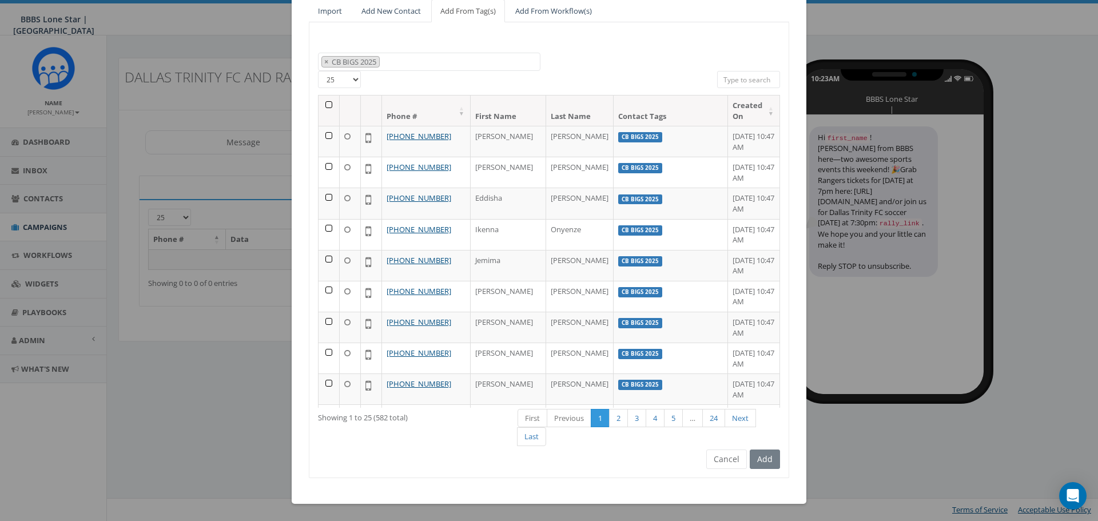
click at [325, 102] on th at bounding box center [329, 111] width 21 height 30
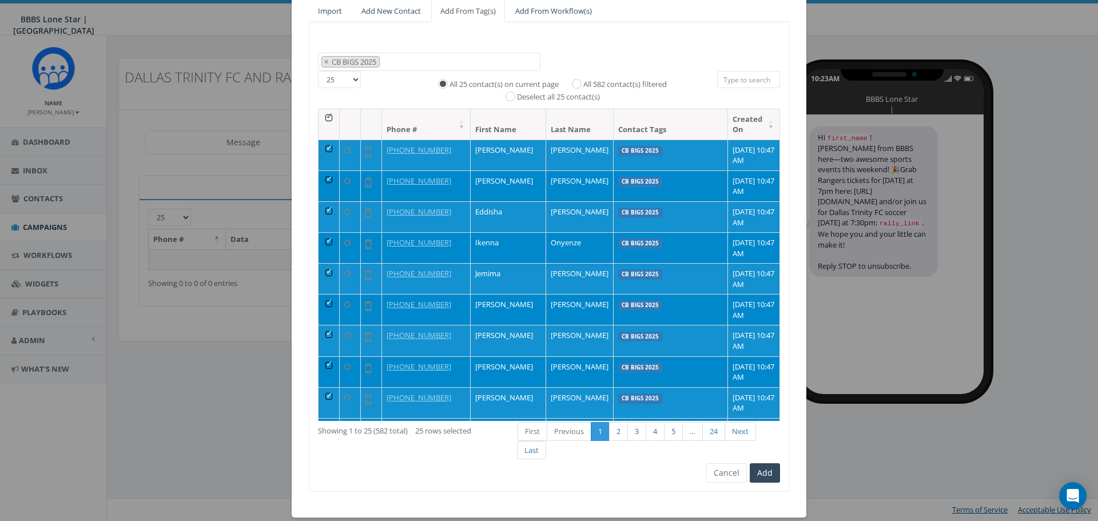
scroll to position [52, 0]
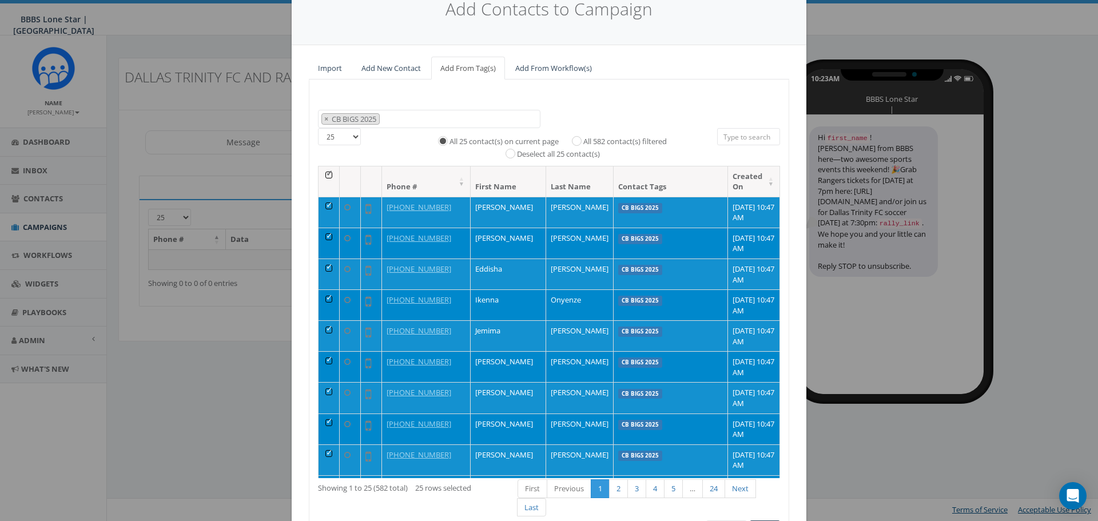
click at [585, 141] on label "All 582 contact(s) filtered" at bounding box center [626, 141] width 84 height 11
click at [584, 141] on input "All 582 contact(s) filtered" at bounding box center [579, 139] width 7 height 7
radio input "true"
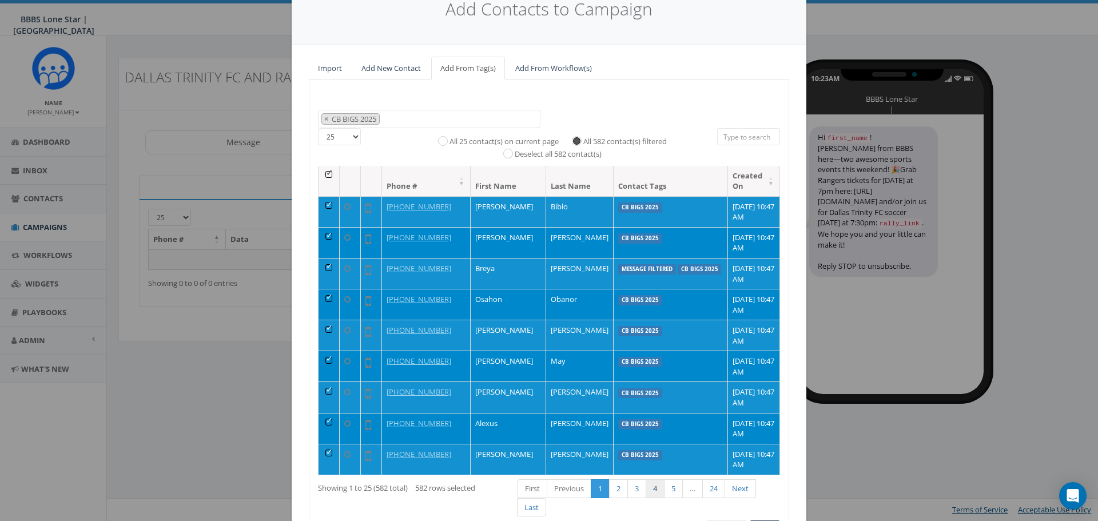
scroll to position [109, 0]
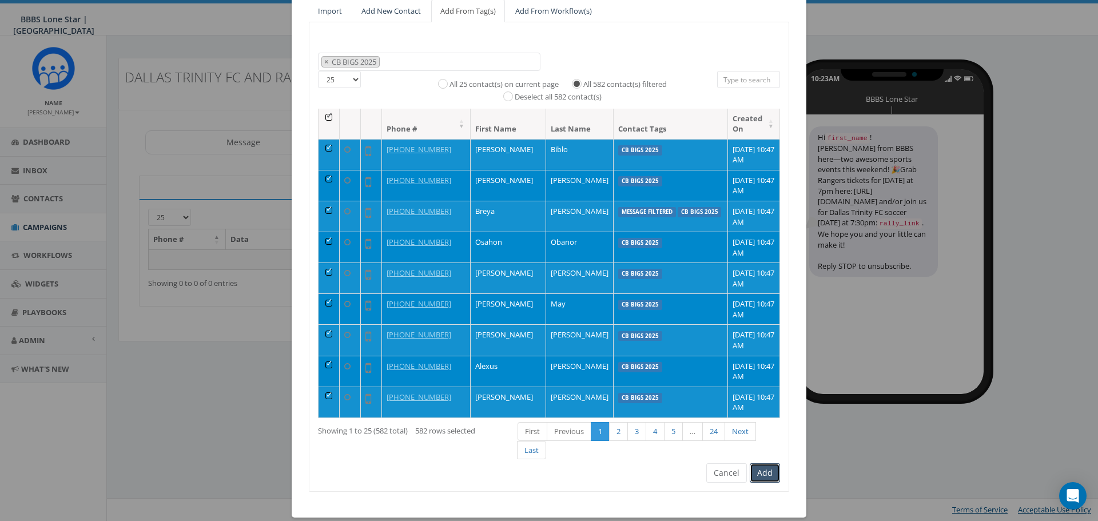
click at [757, 473] on button "Add" at bounding box center [765, 472] width 30 height 19
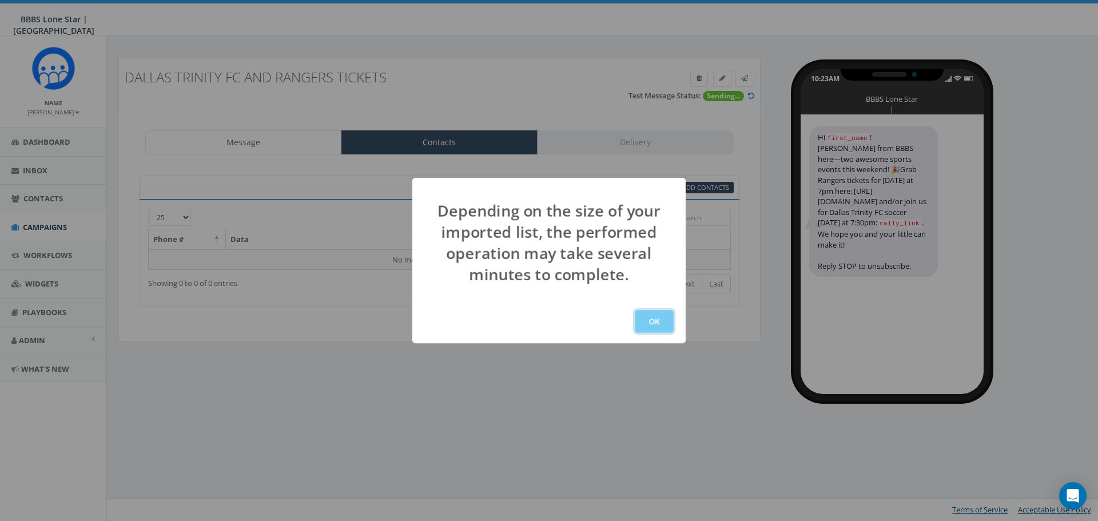
click at [661, 322] on button "OK" at bounding box center [654, 321] width 39 height 23
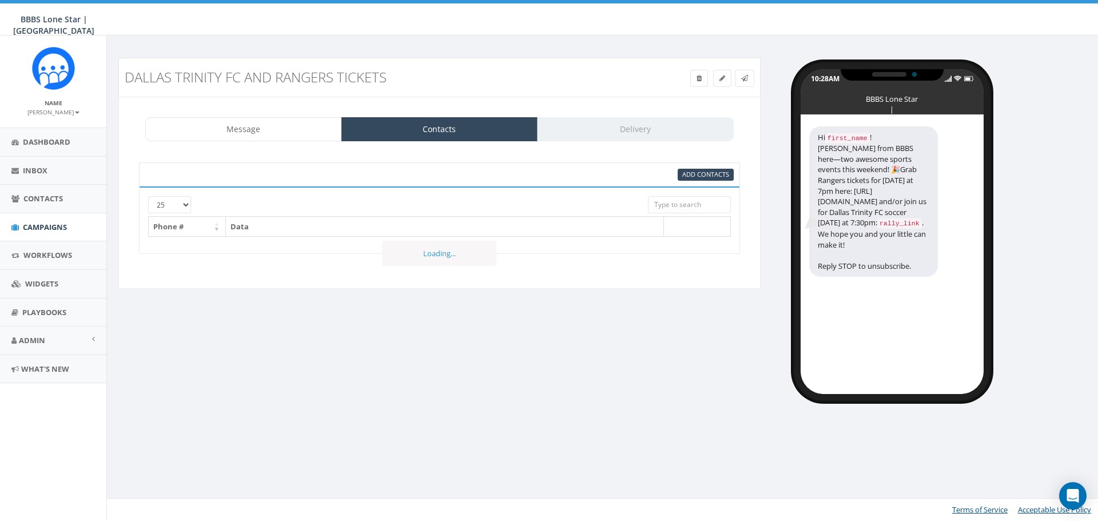
select select
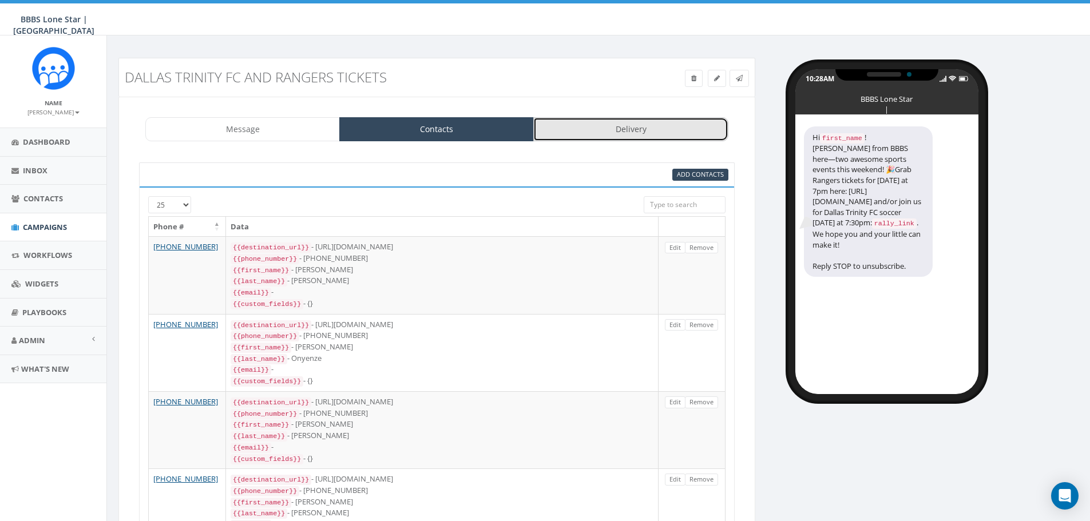
click at [606, 136] on link "Delivery" at bounding box center [630, 129] width 195 height 24
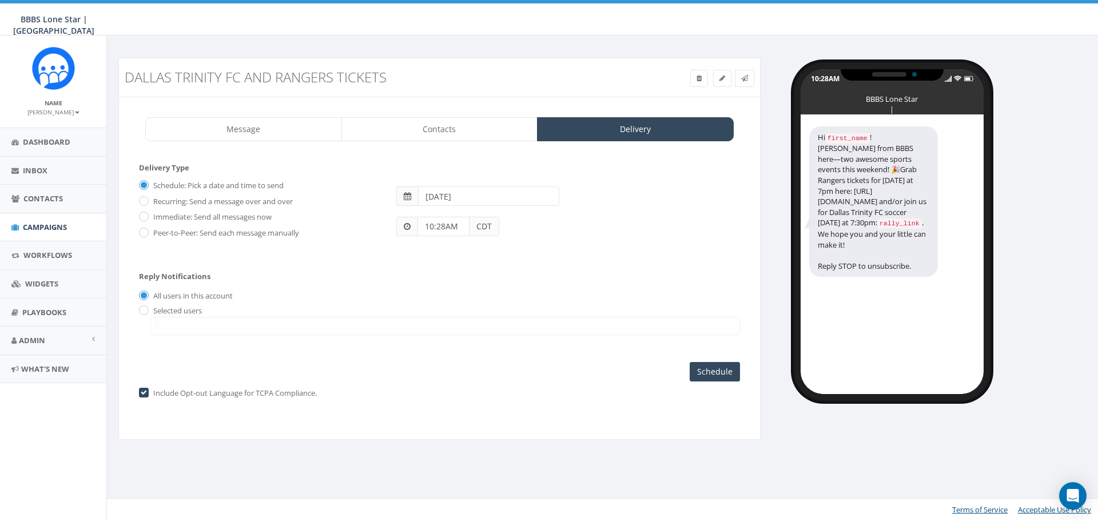
click at [196, 217] on label "Immediate: Send all messages now" at bounding box center [210, 217] width 121 height 11
click at [146, 217] on input "Immediate: Send all messages now" at bounding box center [142, 217] width 7 height 7
radio input "true"
click at [703, 379] on input "Send Now" at bounding box center [714, 371] width 54 height 19
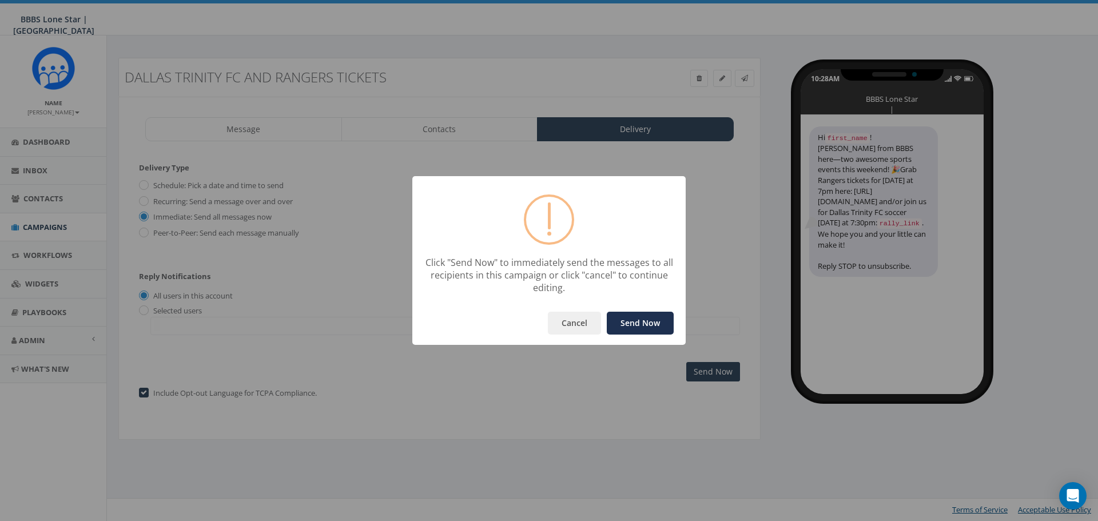
click at [641, 323] on button "Send Now" at bounding box center [640, 323] width 67 height 23
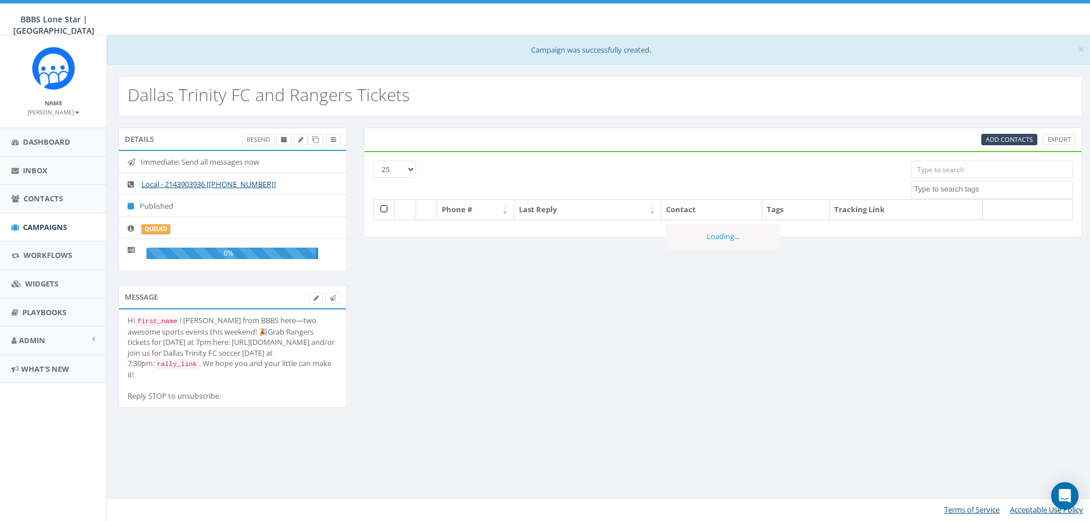
select select
